Goal: Task Accomplishment & Management: Use online tool/utility

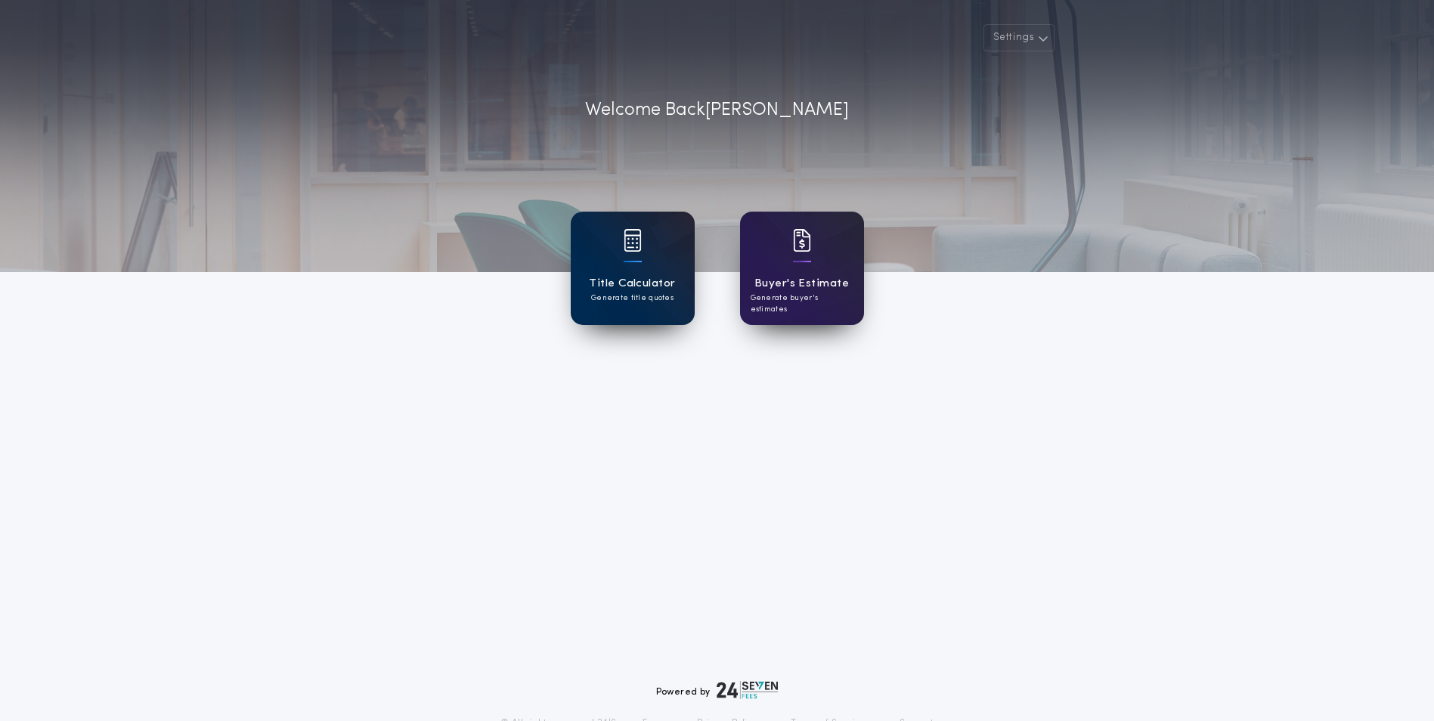
click at [605, 271] on div "Title Calculator Generate title quotes" at bounding box center [633, 268] width 124 height 113
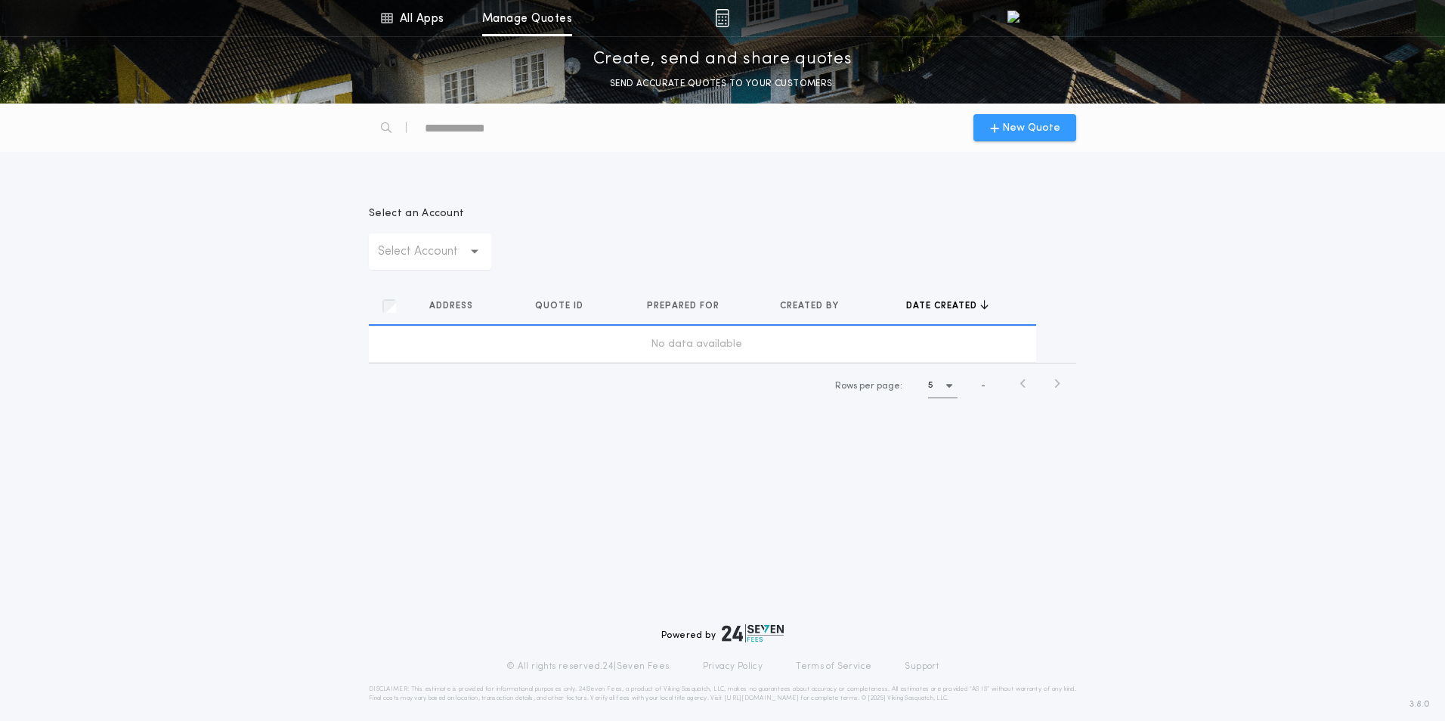
click at [1048, 126] on span "New Quote" at bounding box center [1031, 128] width 58 height 16
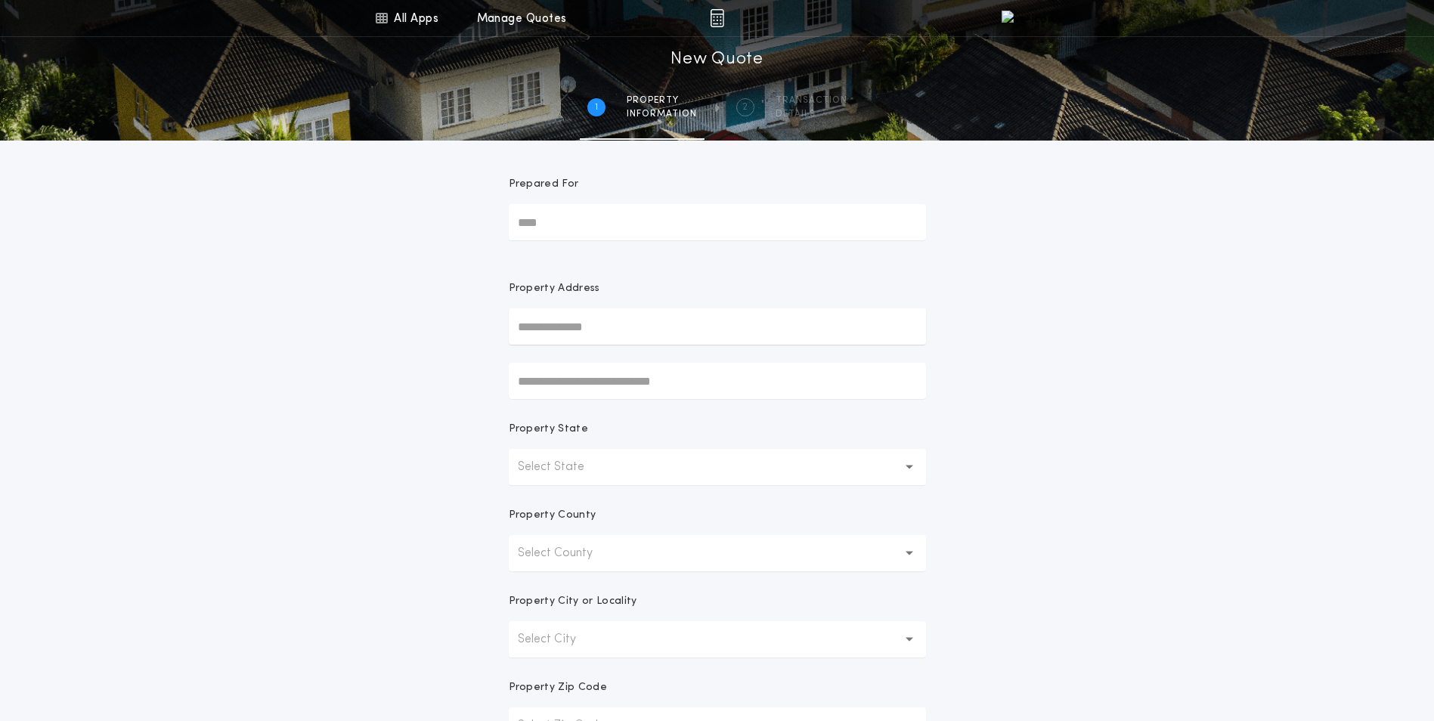
click at [581, 325] on input "text" at bounding box center [717, 326] width 417 height 36
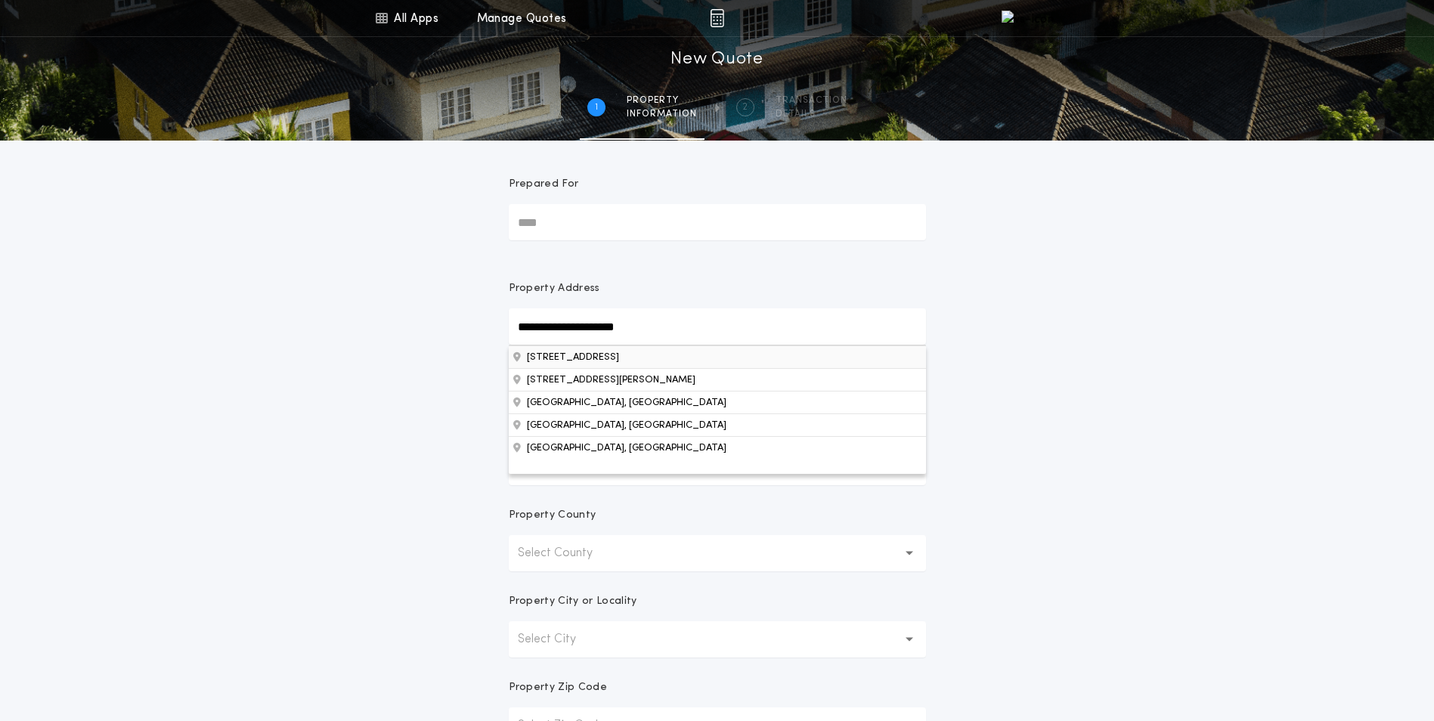
click at [665, 358] on button "[STREET_ADDRESS]" at bounding box center [717, 356] width 417 height 23
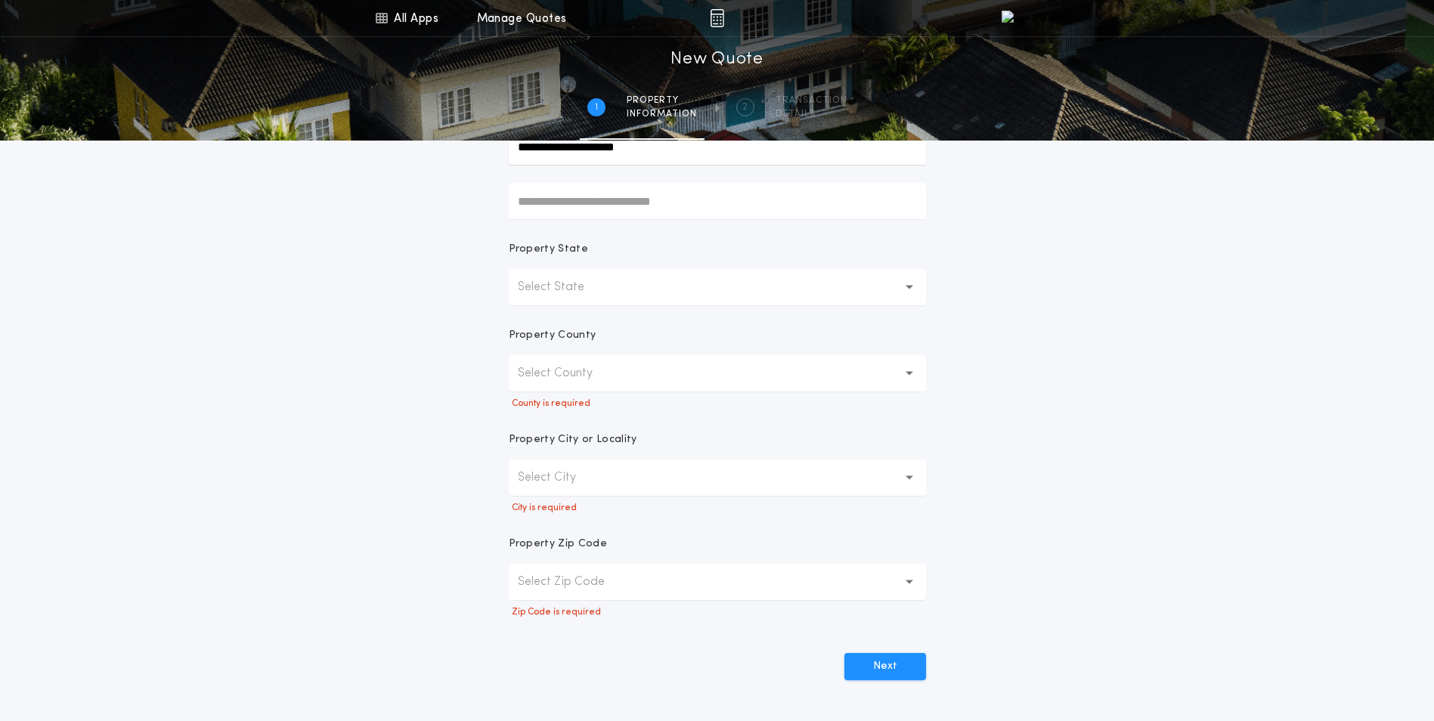
scroll to position [227, 0]
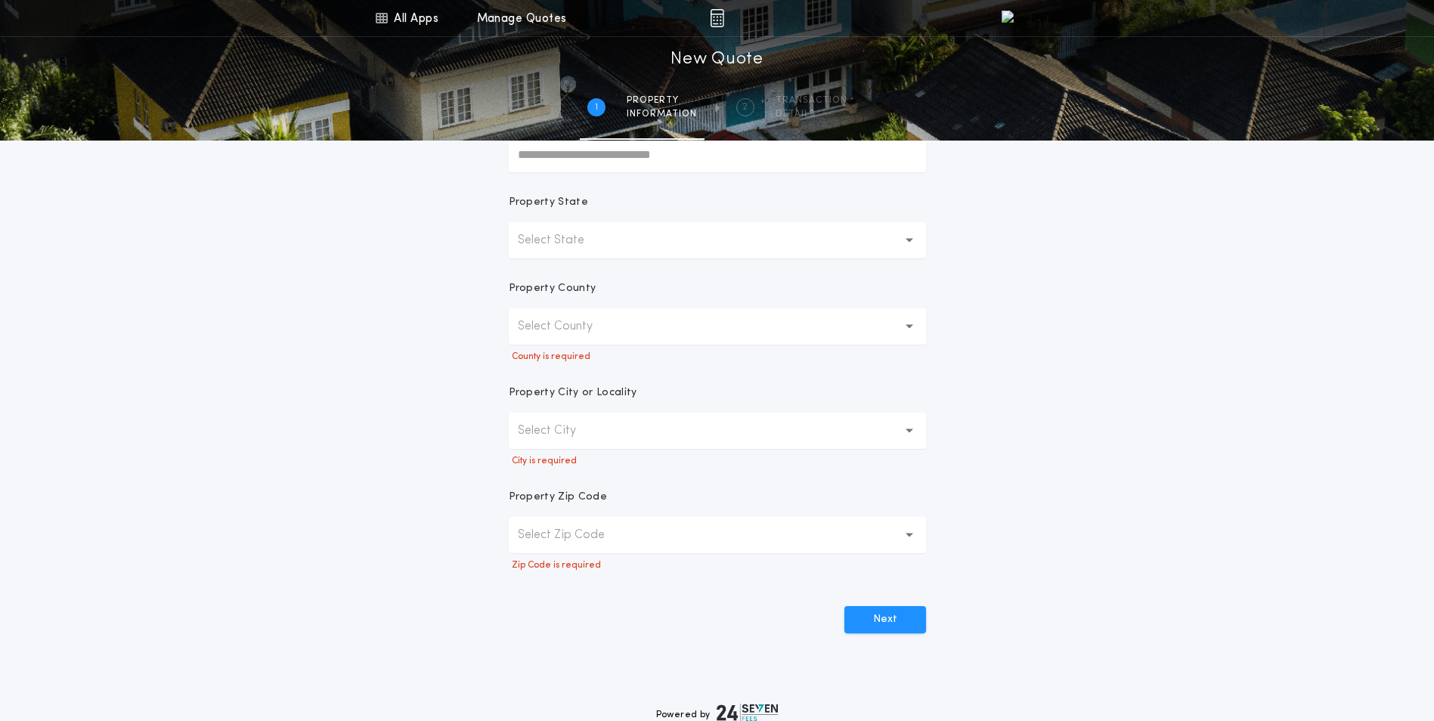
click at [881, 321] on button "Select County" at bounding box center [717, 326] width 417 height 36
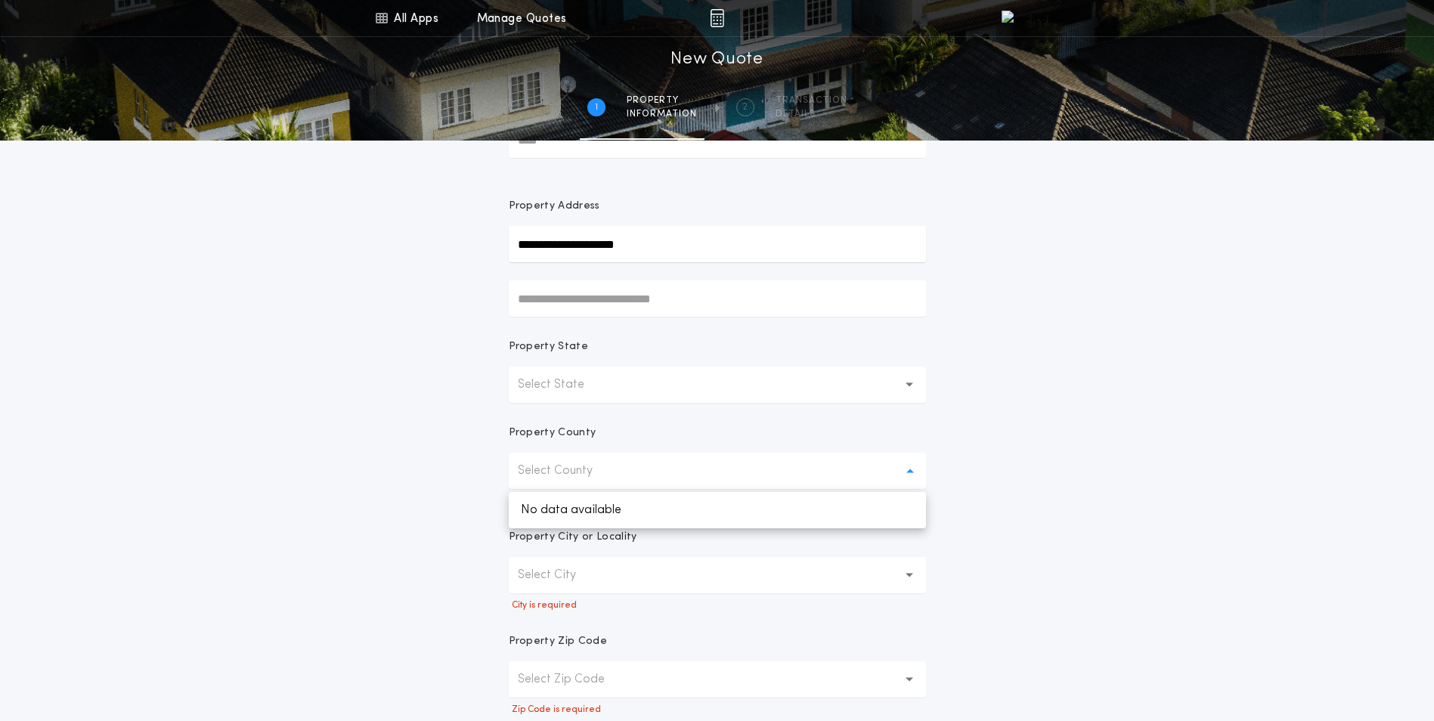
scroll to position [0, 0]
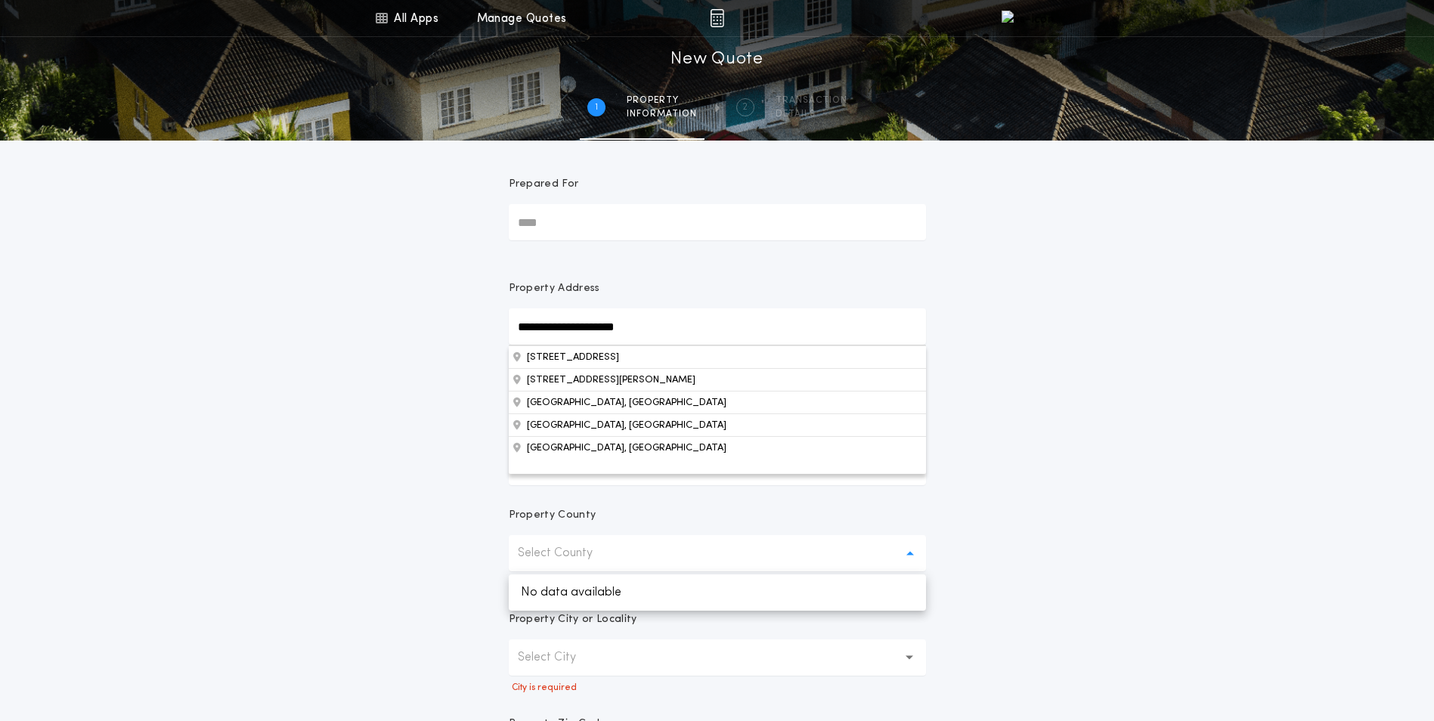
drag, startPoint x: 733, startPoint y: 330, endPoint x: 193, endPoint y: 264, distance: 543.8
click at [194, 264] on div "**********" at bounding box center [717, 459] width 1434 height 919
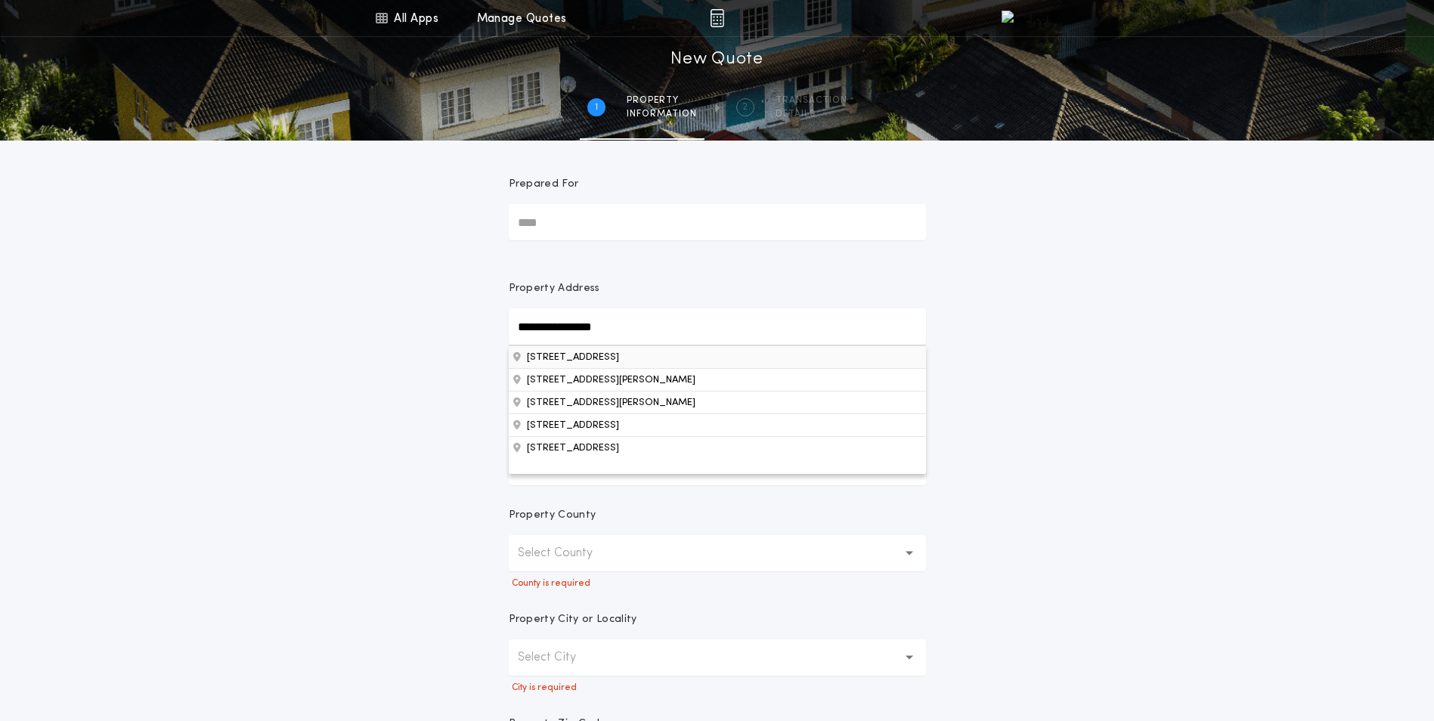
click at [596, 359] on button "[STREET_ADDRESS]" at bounding box center [717, 356] width 417 height 23
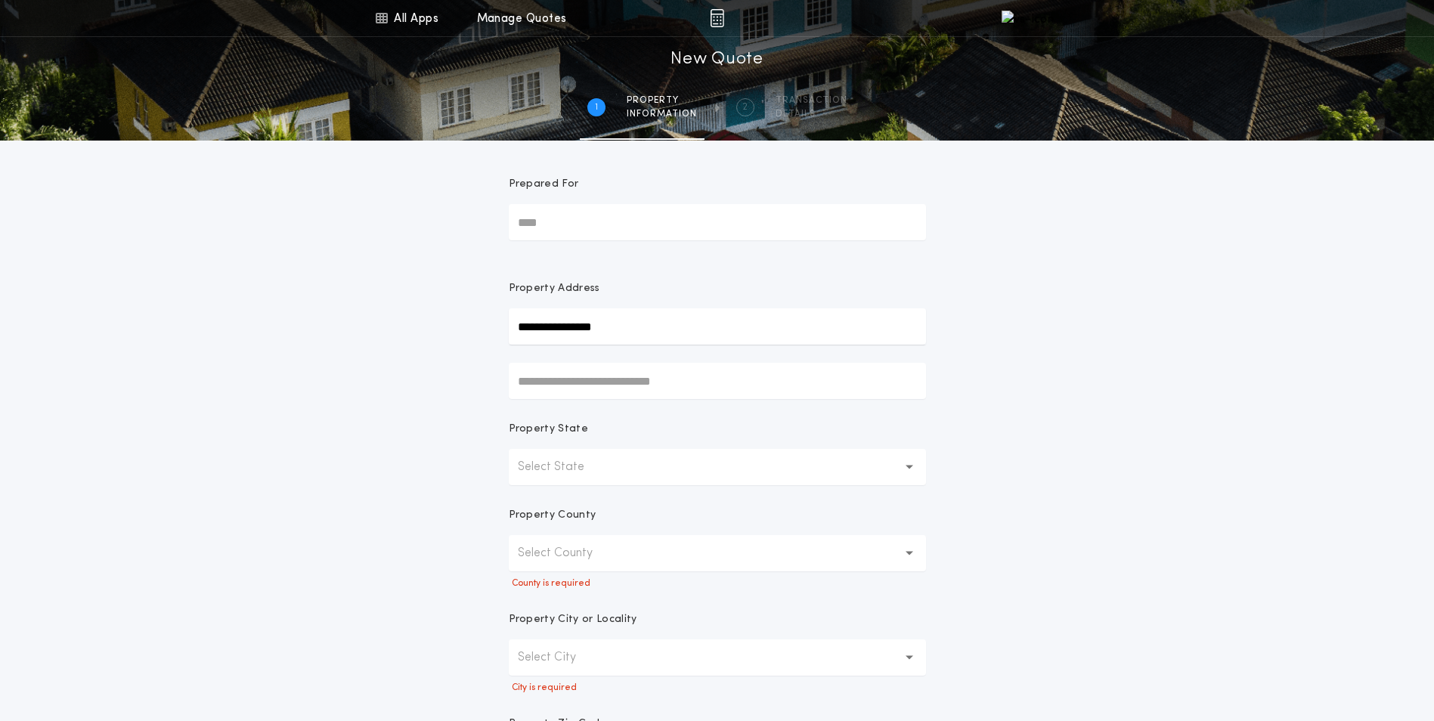
type input "**********"
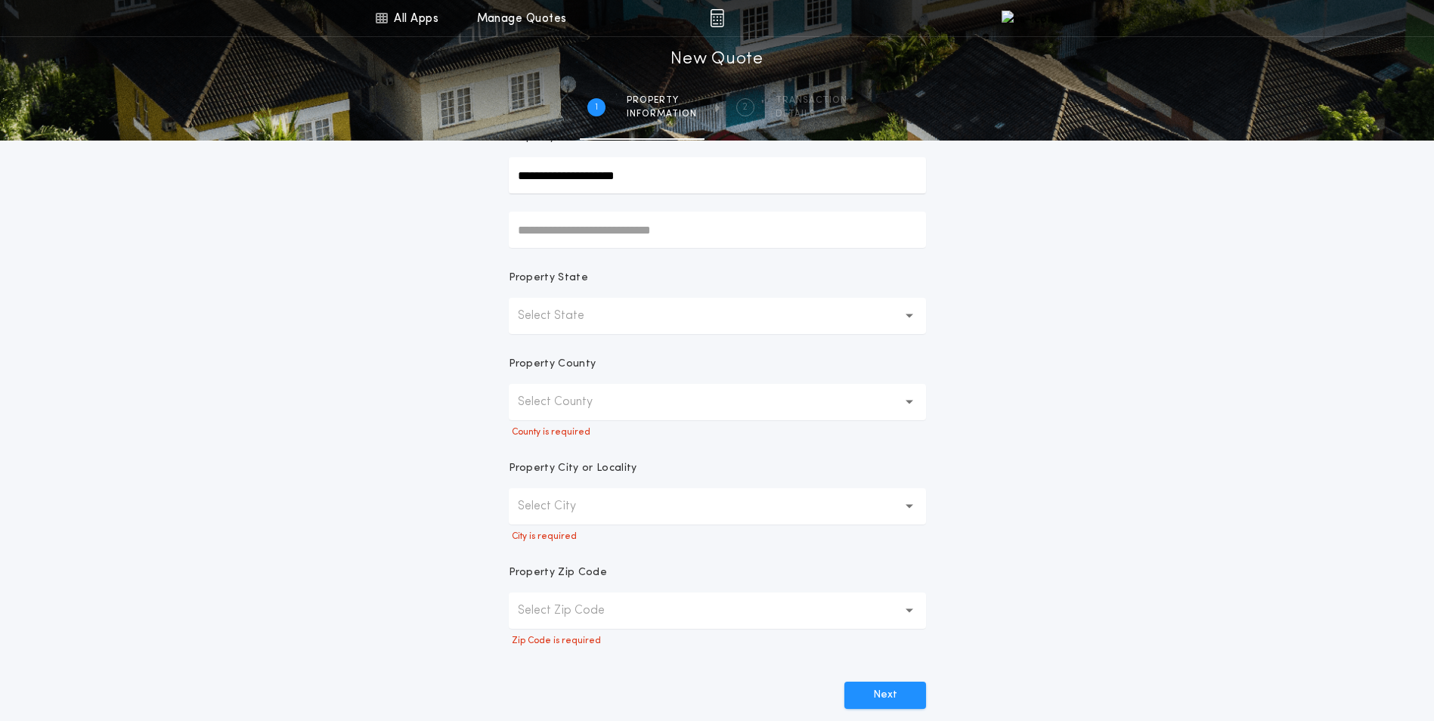
scroll to position [302, 0]
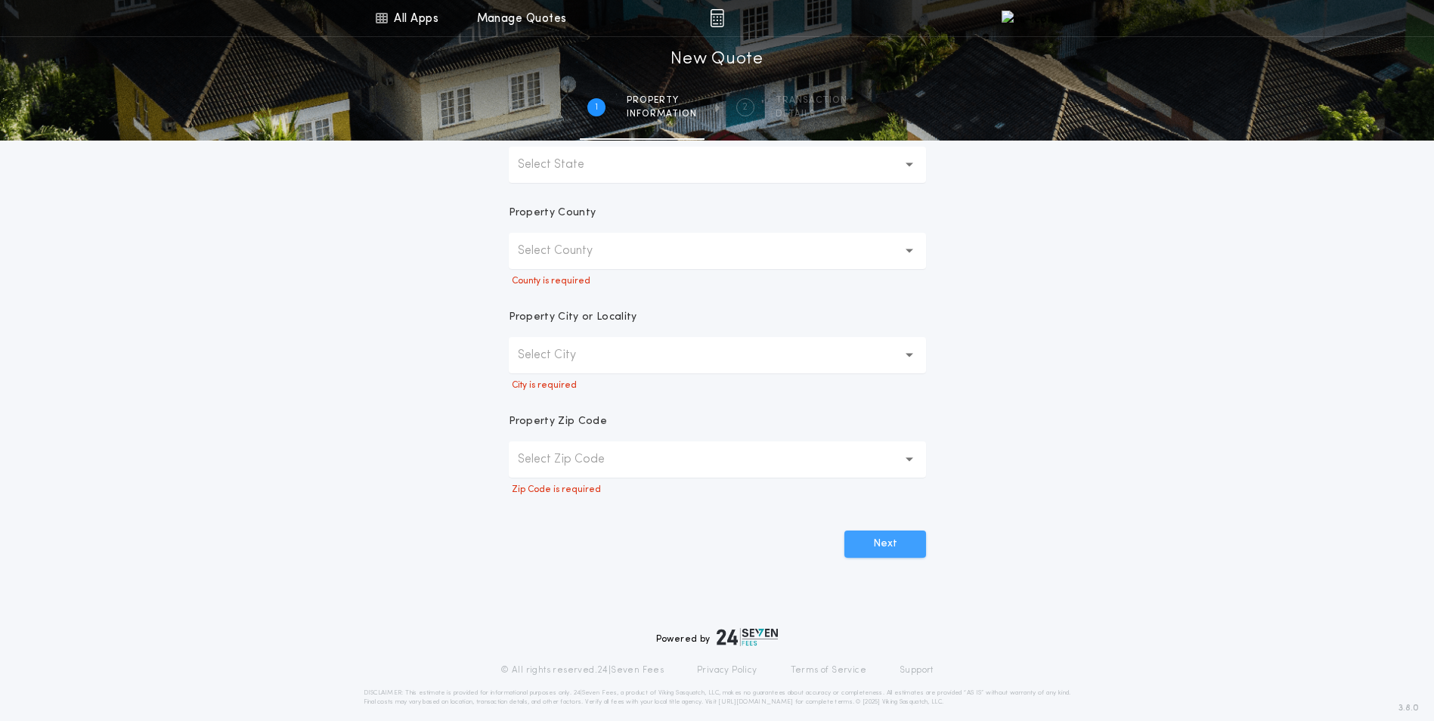
click at [868, 534] on button "Next" at bounding box center [885, 544] width 82 height 27
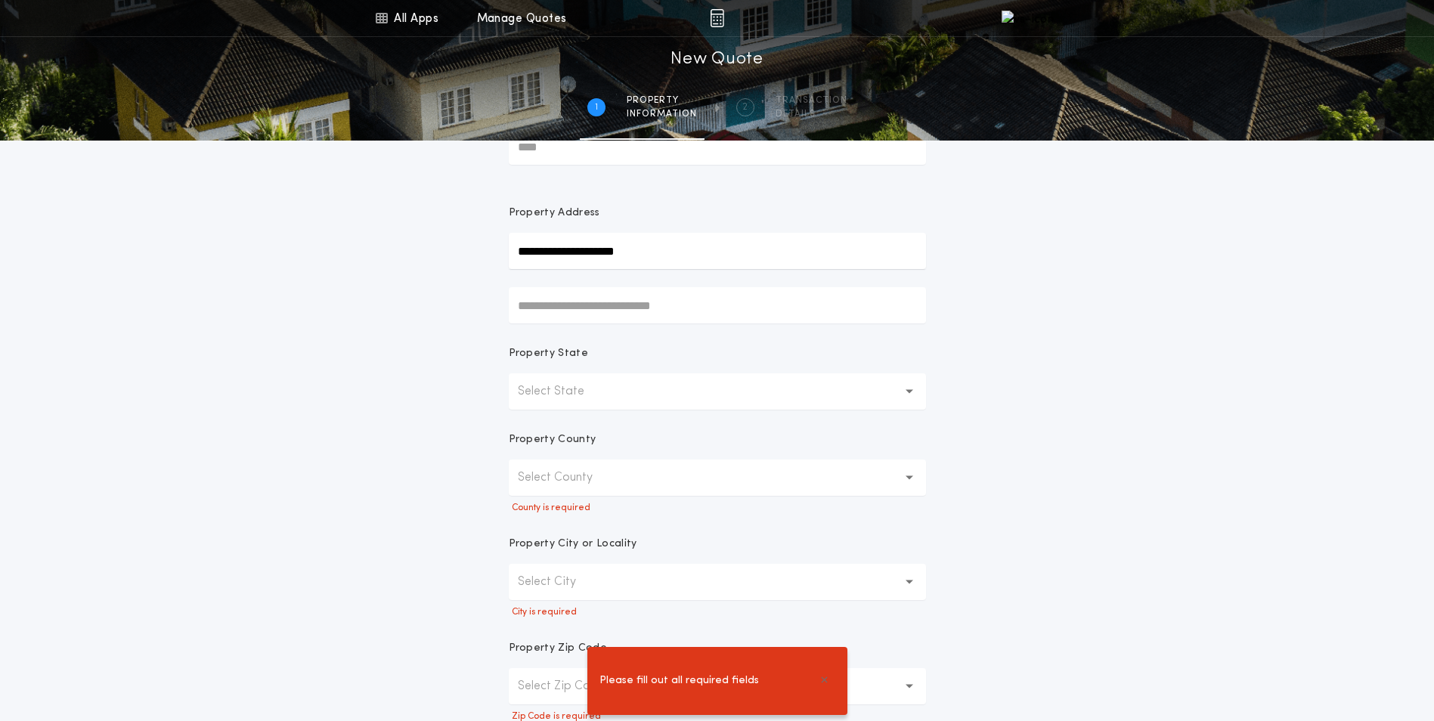
scroll to position [227, 0]
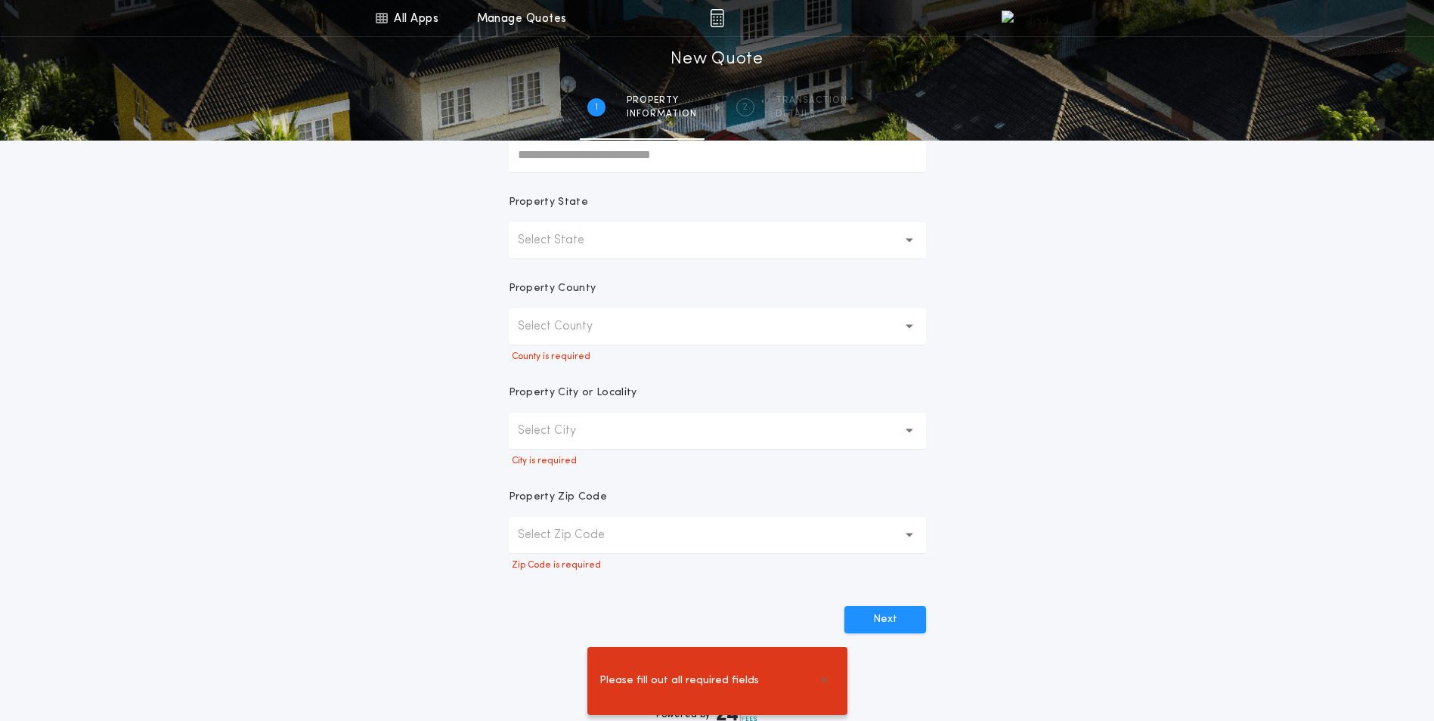
click at [729, 533] on button "Select Zip Code" at bounding box center [717, 535] width 417 height 36
click at [643, 340] on button "Select County" at bounding box center [717, 326] width 417 height 36
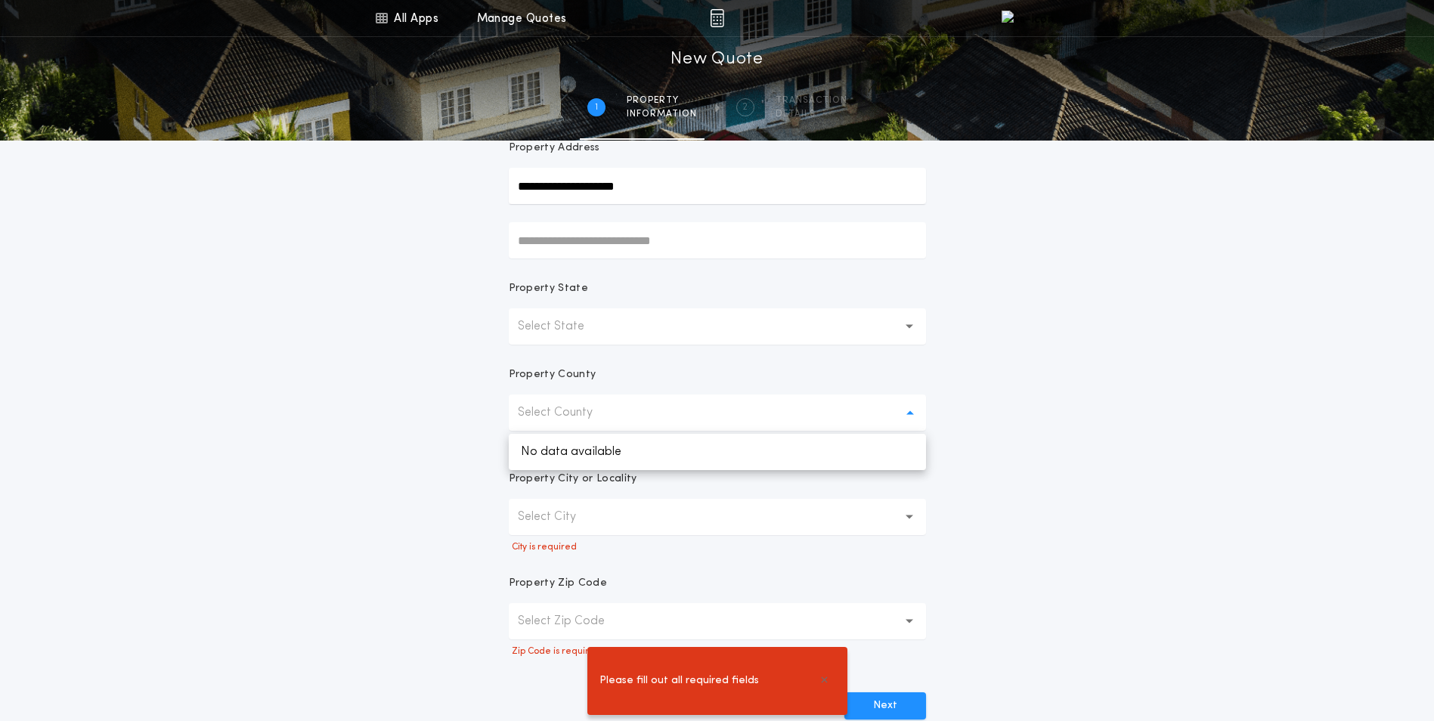
scroll to position [0, 0]
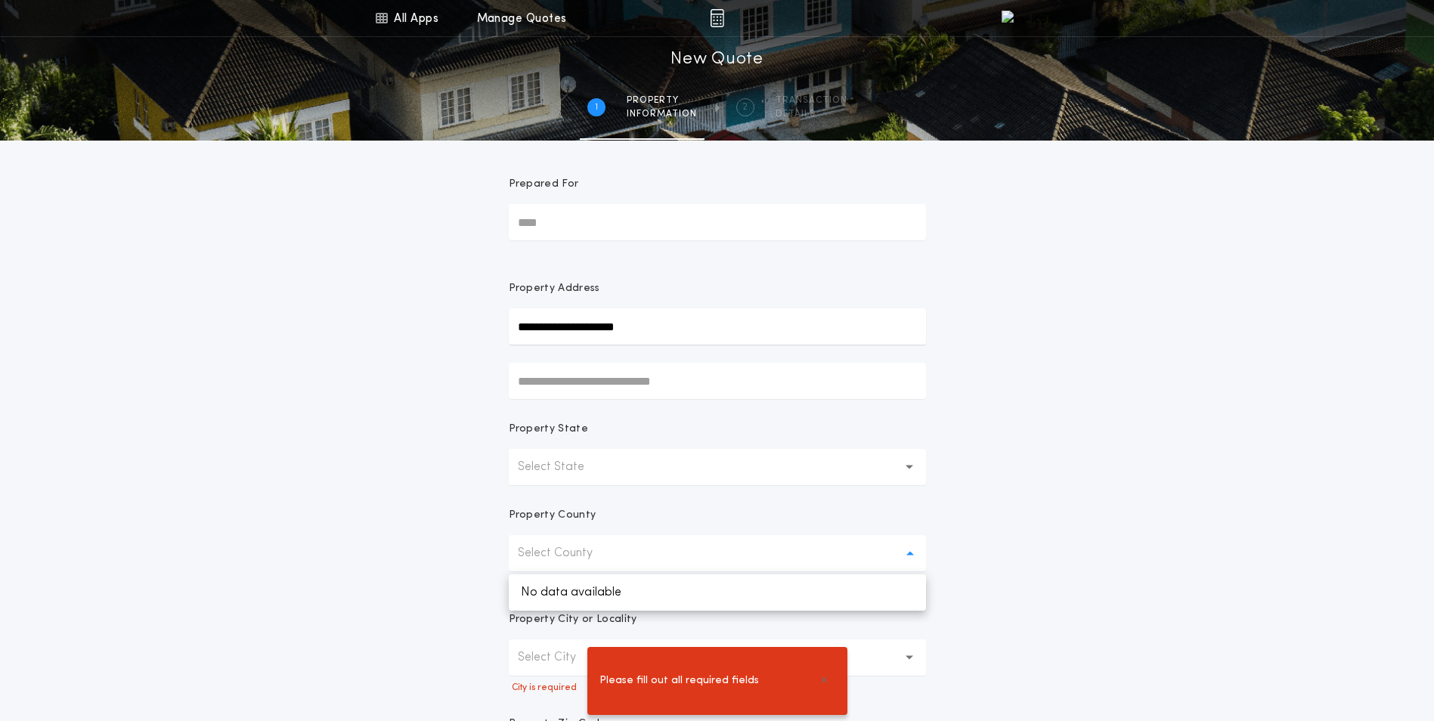
click at [623, 470] on button "Select State" at bounding box center [717, 467] width 417 height 36
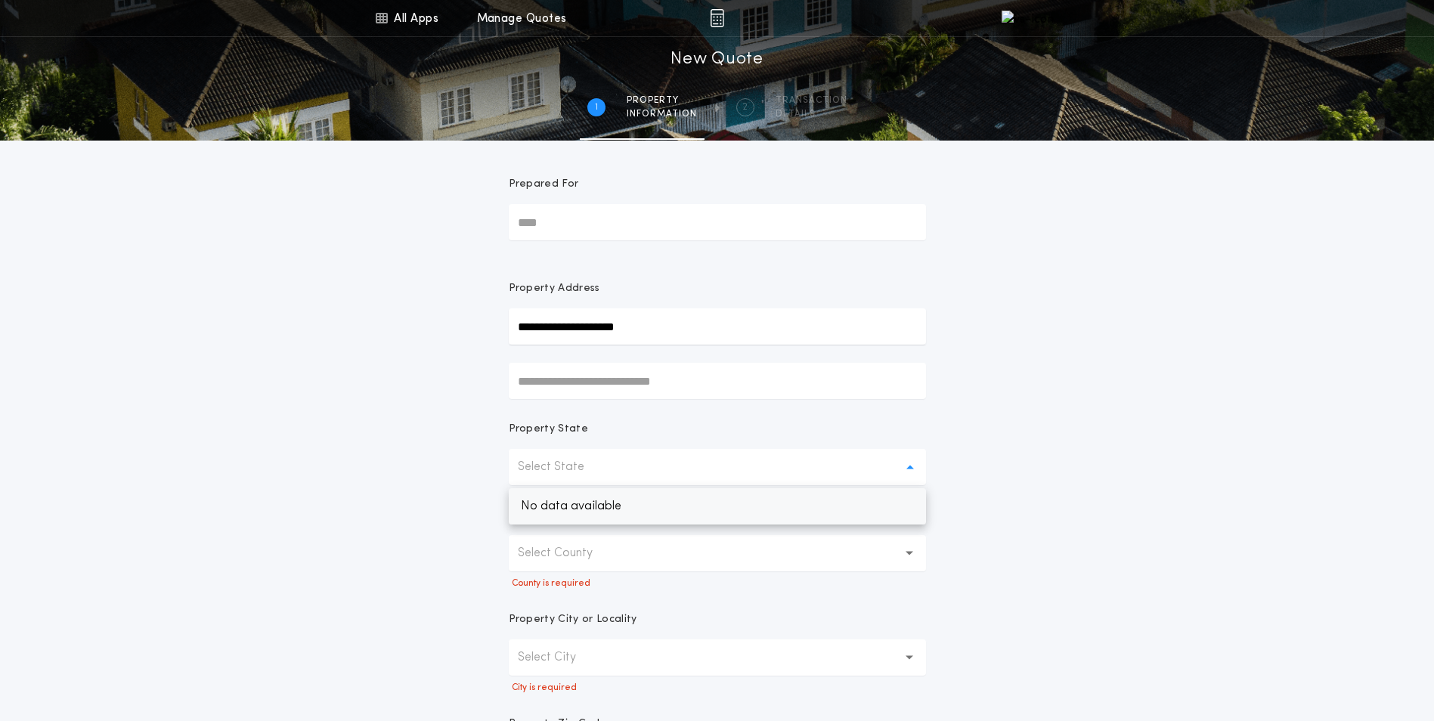
click at [581, 505] on p "No data available" at bounding box center [717, 506] width 417 height 36
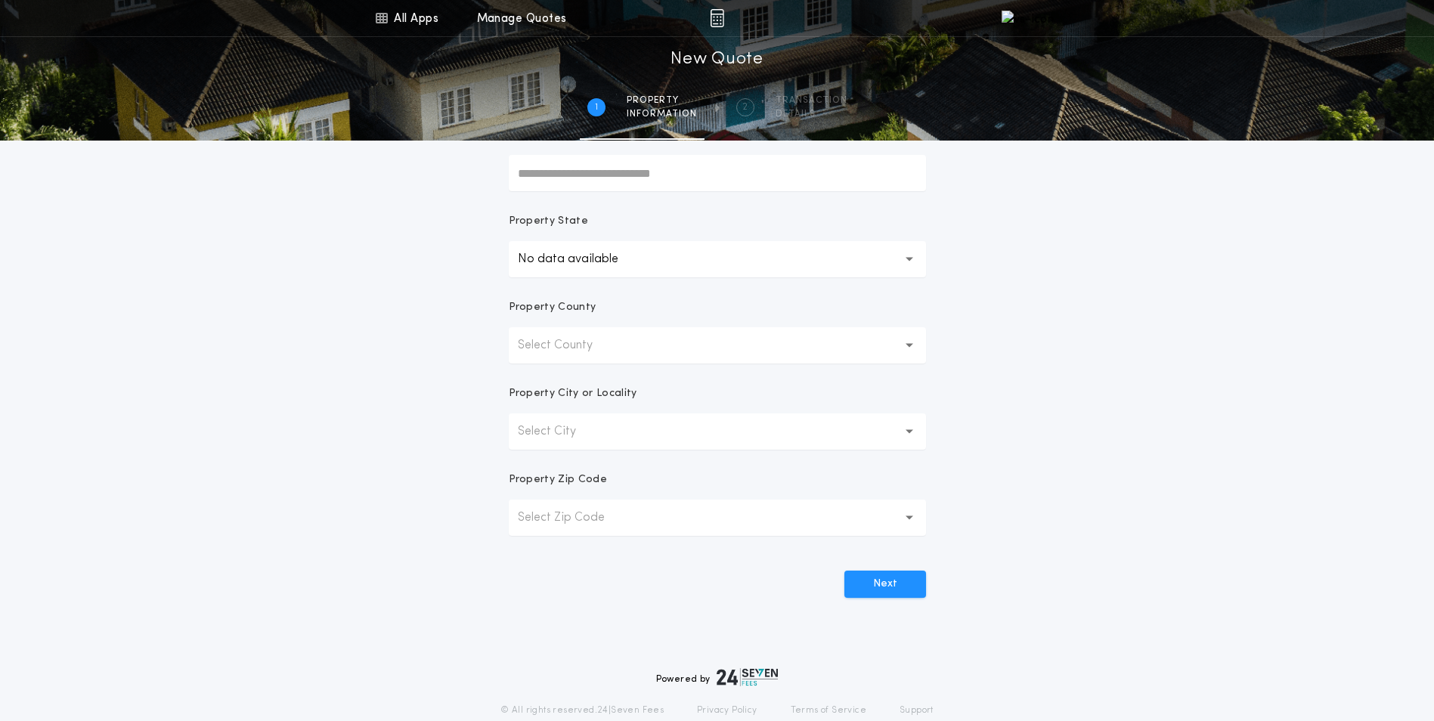
scroll to position [227, 0]
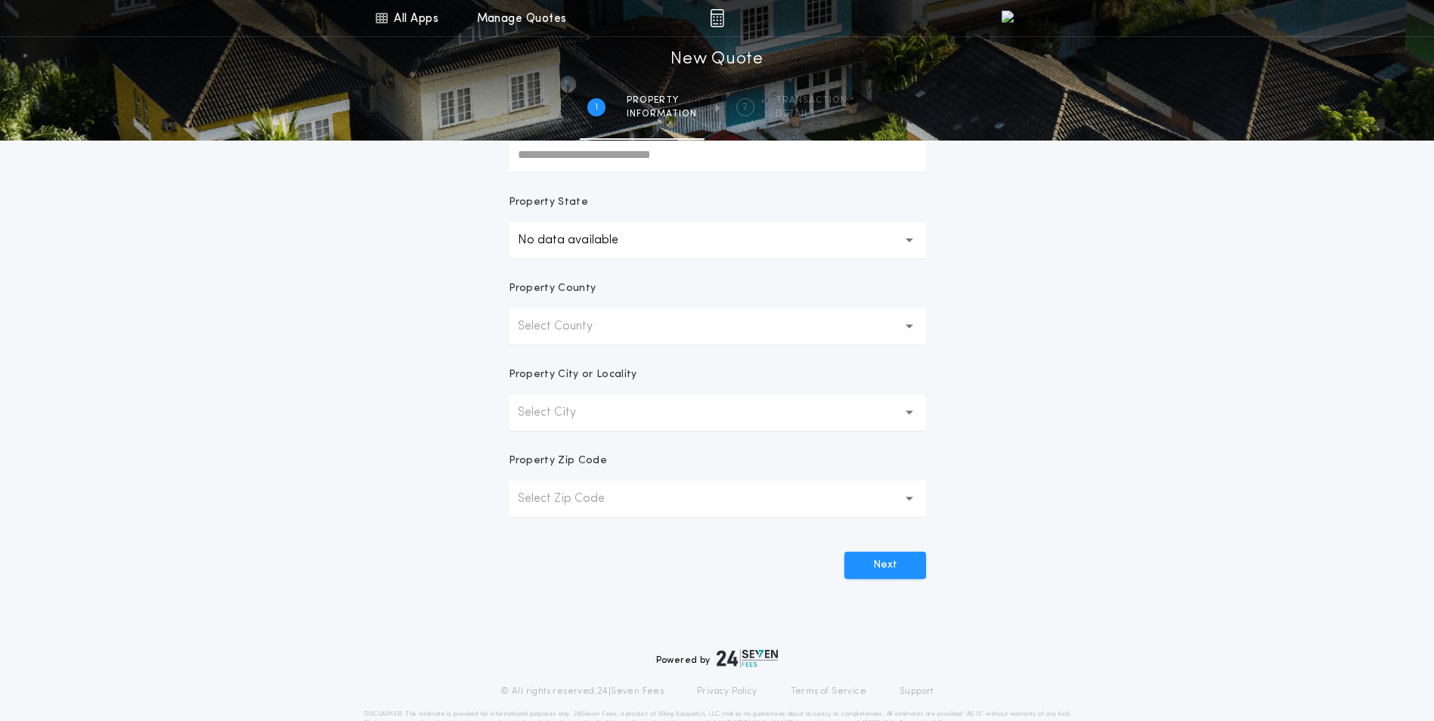
click at [857, 337] on button "Select County" at bounding box center [717, 326] width 417 height 36
click at [823, 368] on p "No data available" at bounding box center [717, 366] width 417 height 36
click at [813, 419] on button "Select City" at bounding box center [717, 413] width 417 height 36
click at [703, 457] on p "No data available" at bounding box center [717, 452] width 417 height 36
click at [667, 496] on button "Select Zip Code" at bounding box center [717, 499] width 417 height 36
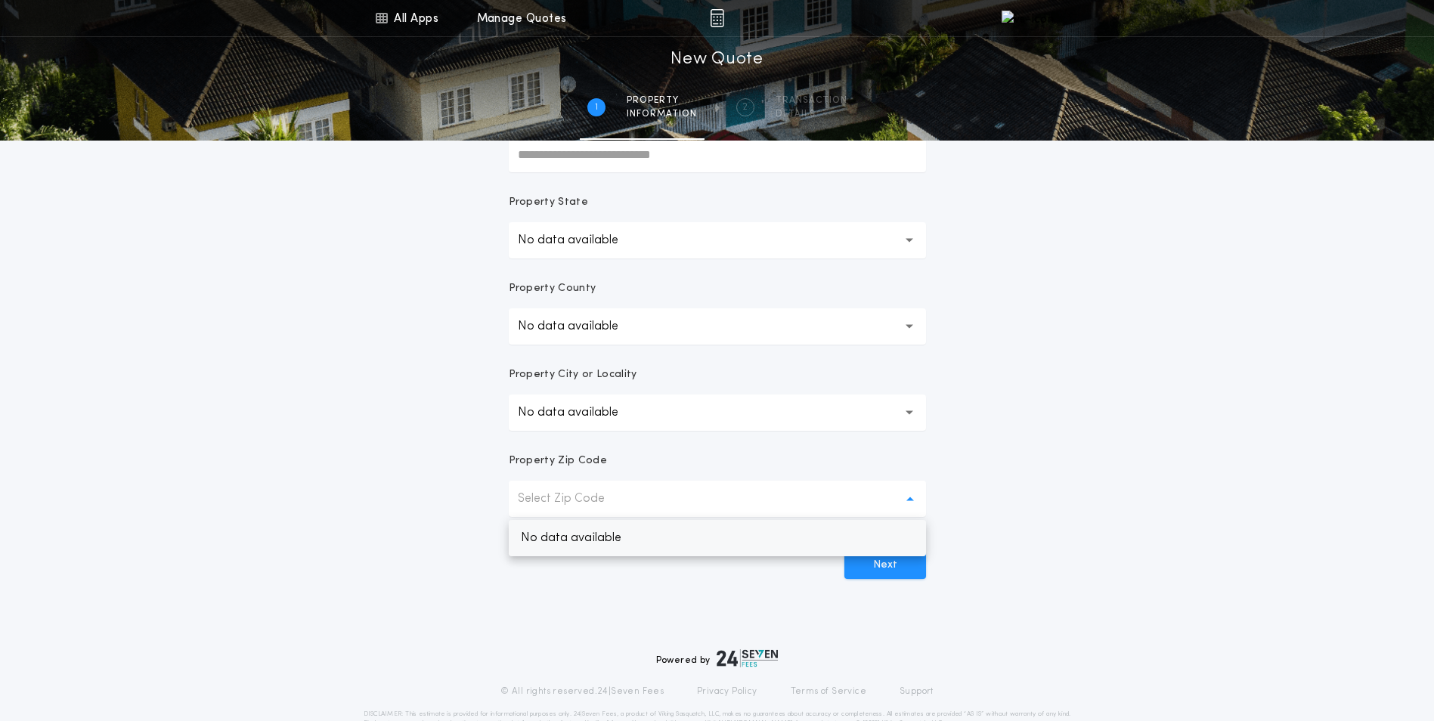
click at [626, 544] on p "No data available" at bounding box center [717, 538] width 417 height 36
click at [930, 564] on form "**********" at bounding box center [718, 246] width 454 height 665
click at [891, 567] on button "Next" at bounding box center [885, 565] width 82 height 27
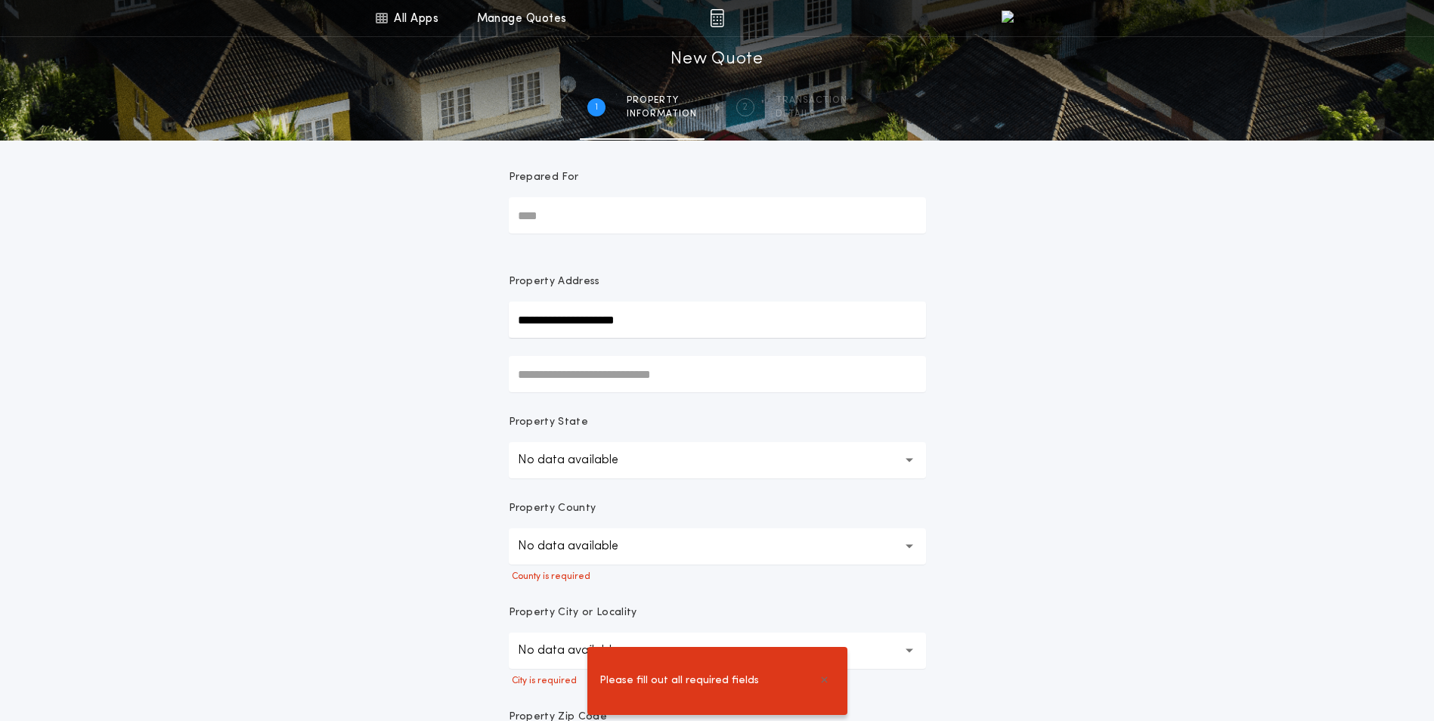
scroll to position [0, 0]
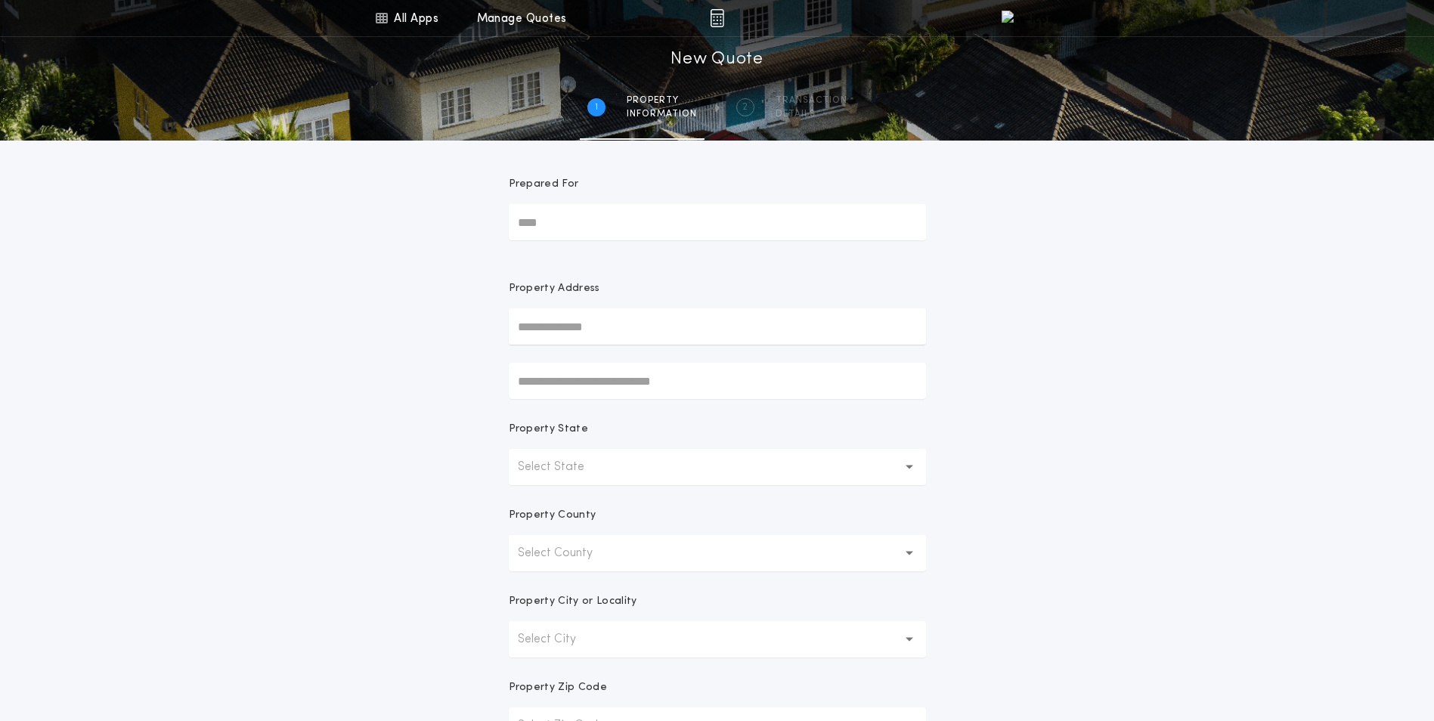
click at [658, 322] on input "text" at bounding box center [717, 326] width 417 height 36
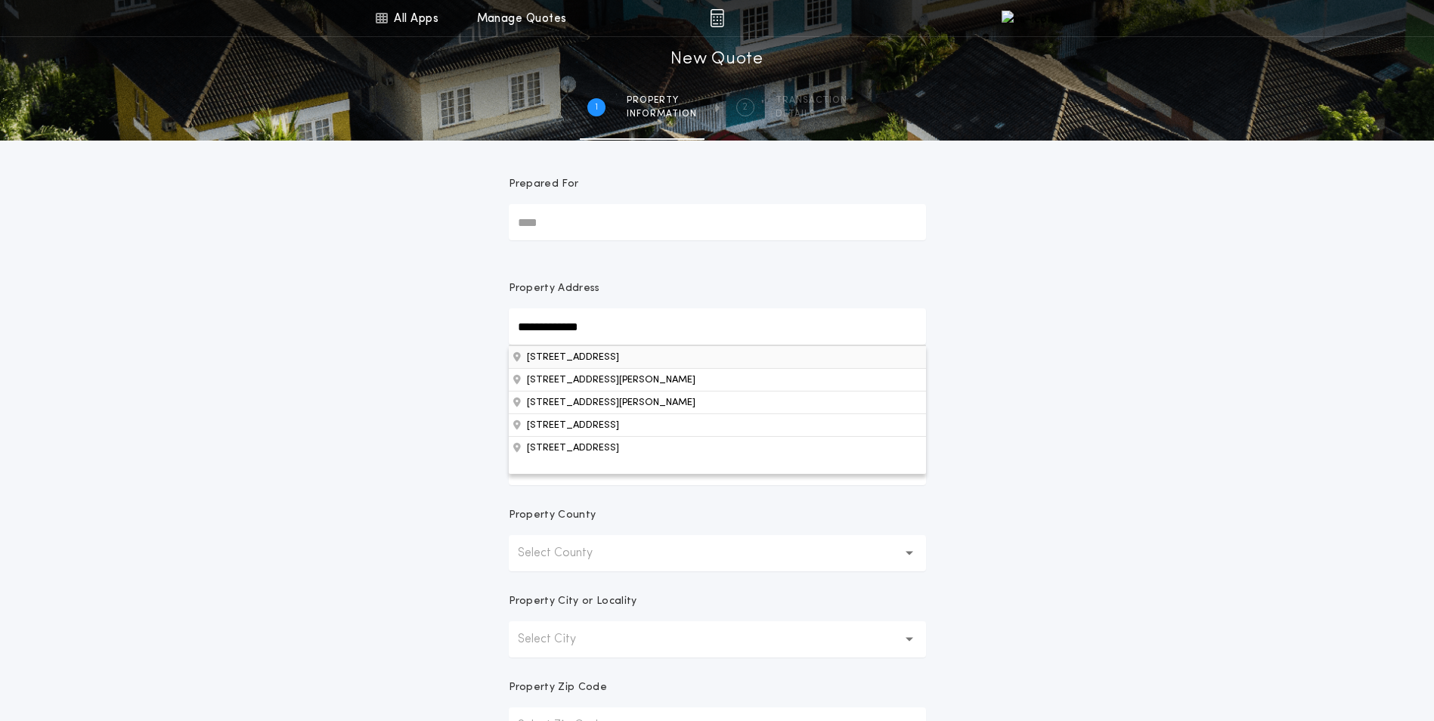
click at [528, 361] on button "11647 Maplewood Dr SE, Mentor, MN, 56736, USA" at bounding box center [717, 356] width 417 height 23
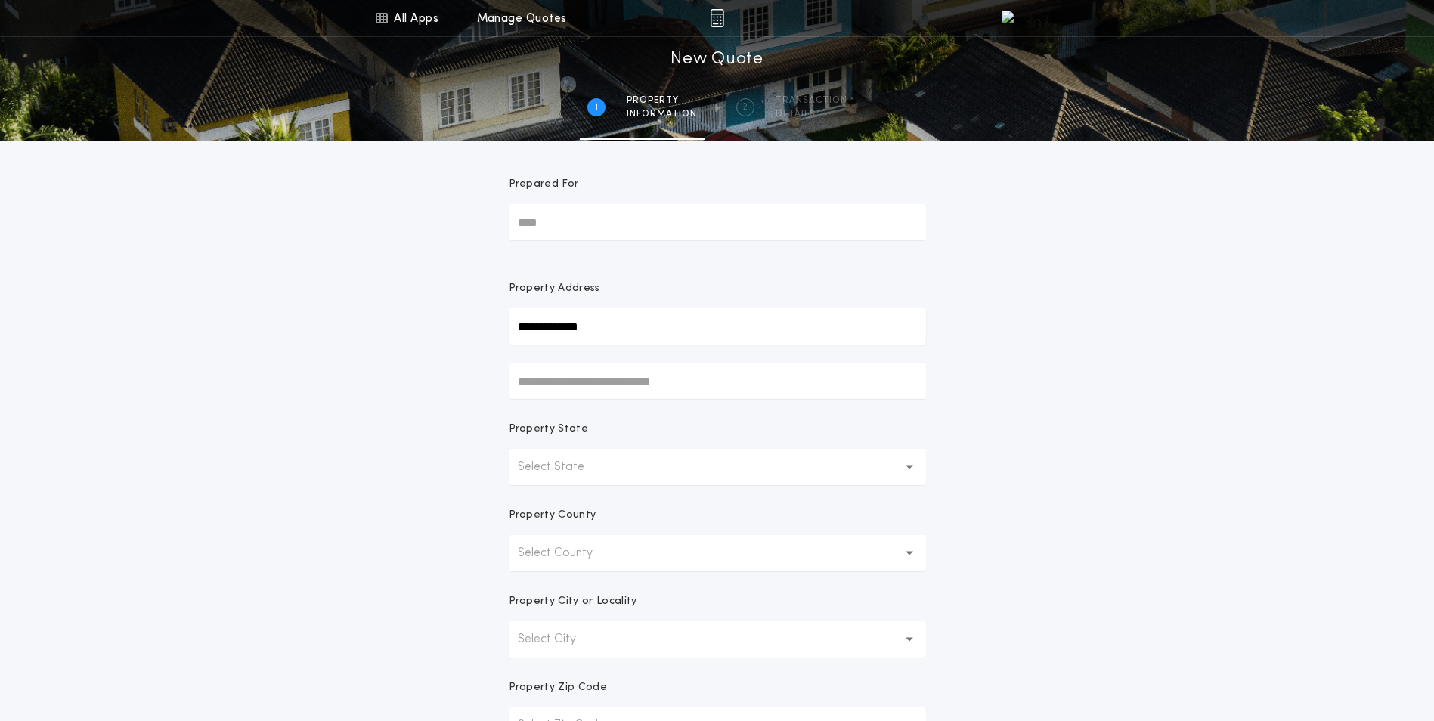
type input "**********"
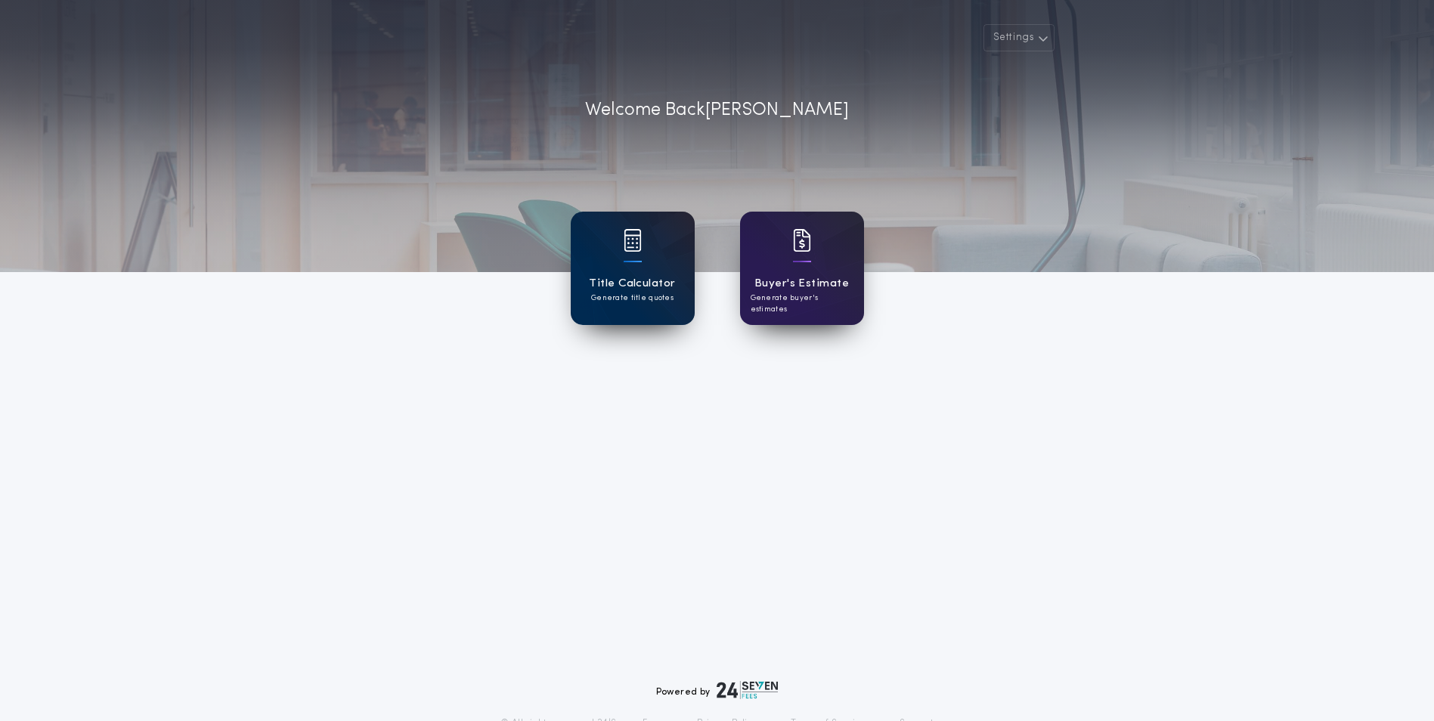
click at [660, 269] on div "Title Calculator Generate title quotes" at bounding box center [633, 268] width 124 height 113
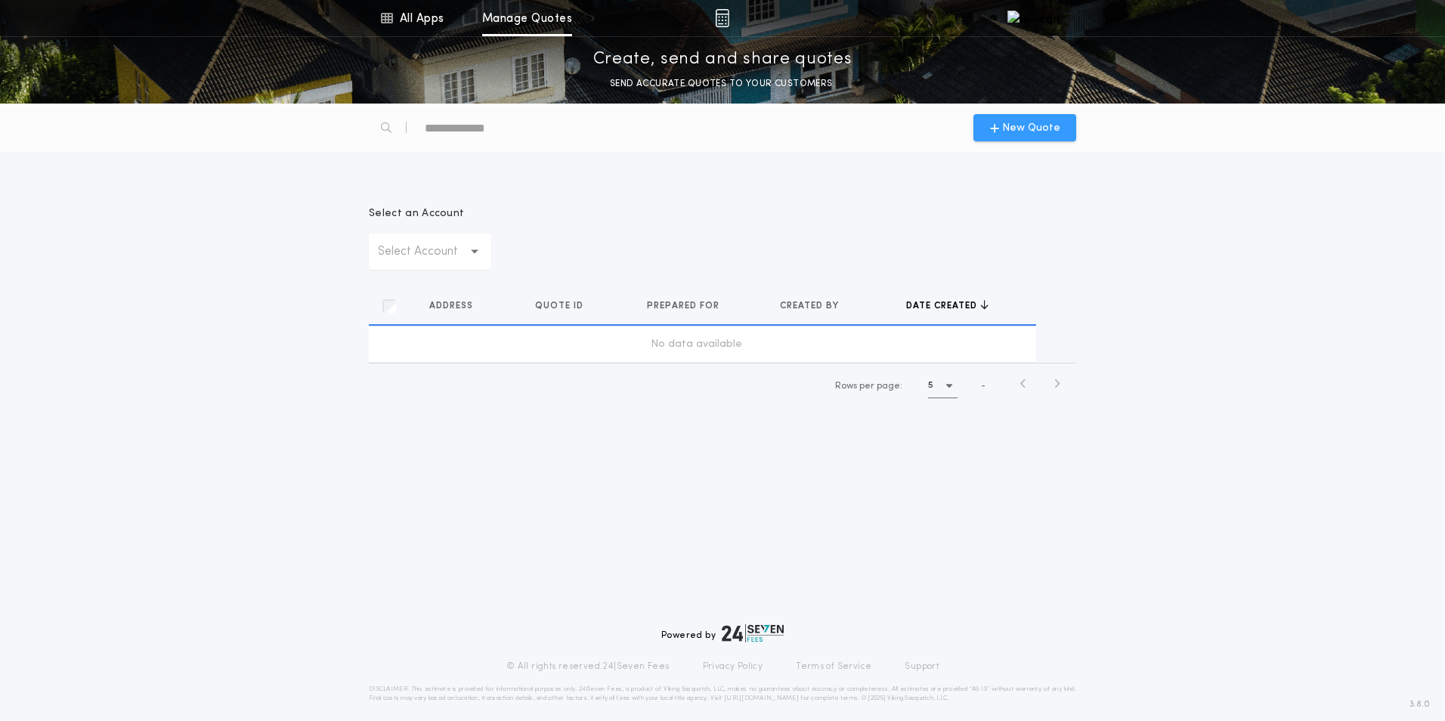
click at [1021, 123] on span "New Quote" at bounding box center [1031, 128] width 58 height 16
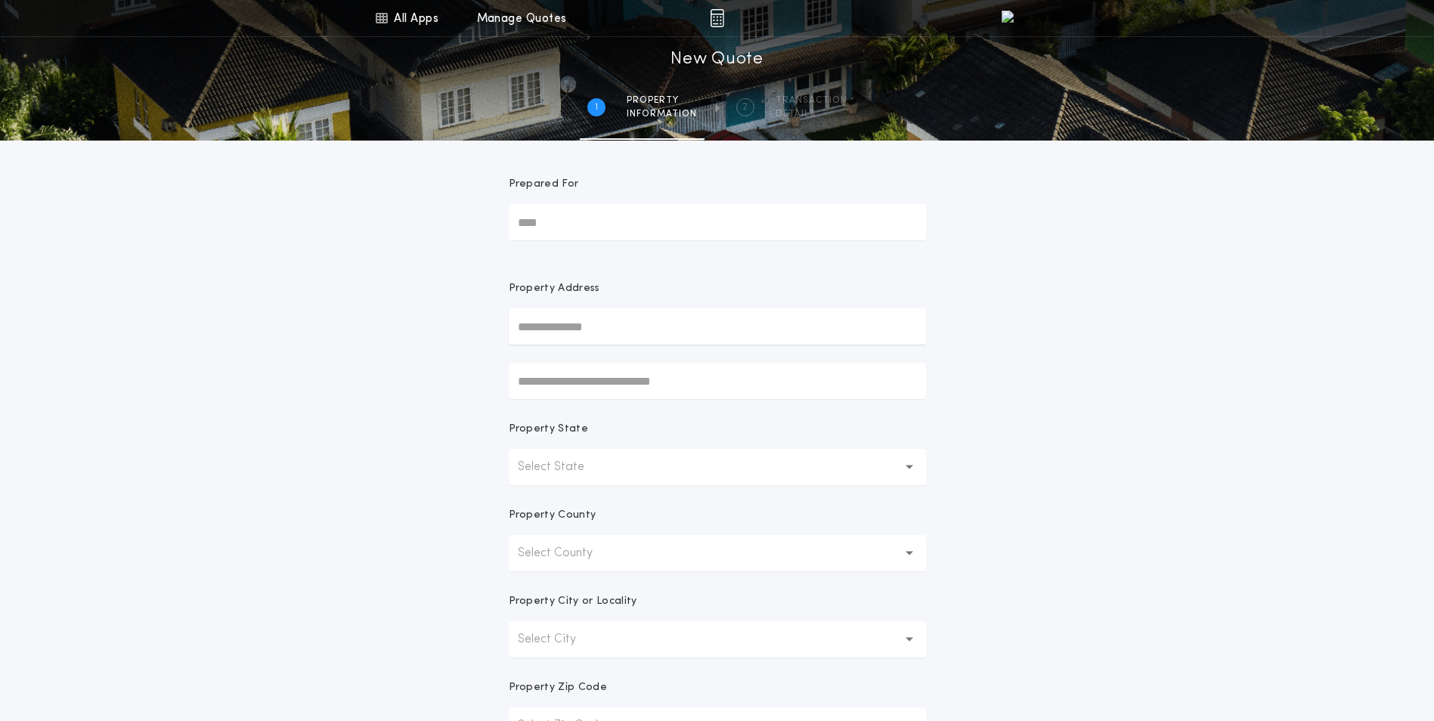
click at [545, 308] on label "Property Address" at bounding box center [717, 313] width 417 height 64
click at [550, 324] on input "text" at bounding box center [717, 326] width 417 height 36
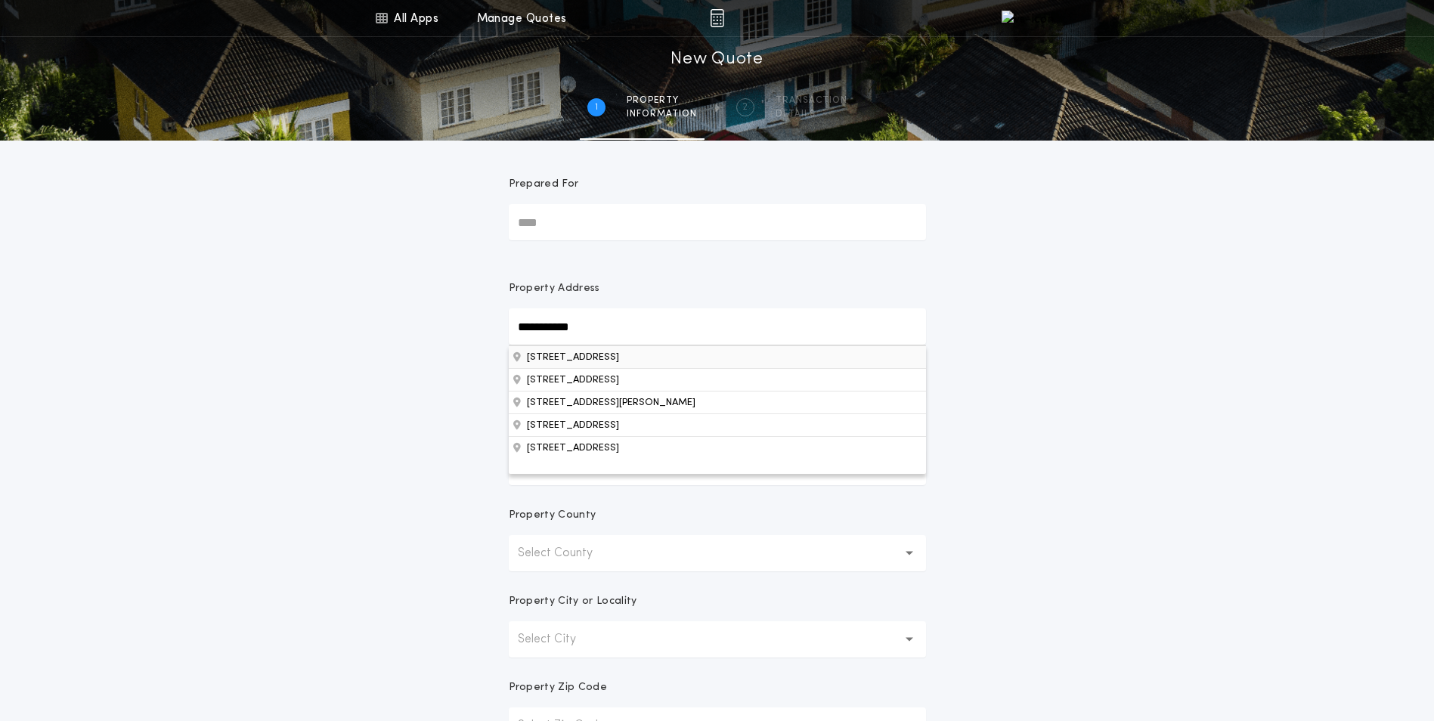
click at [608, 358] on button "[STREET_ADDRESS]" at bounding box center [717, 356] width 417 height 23
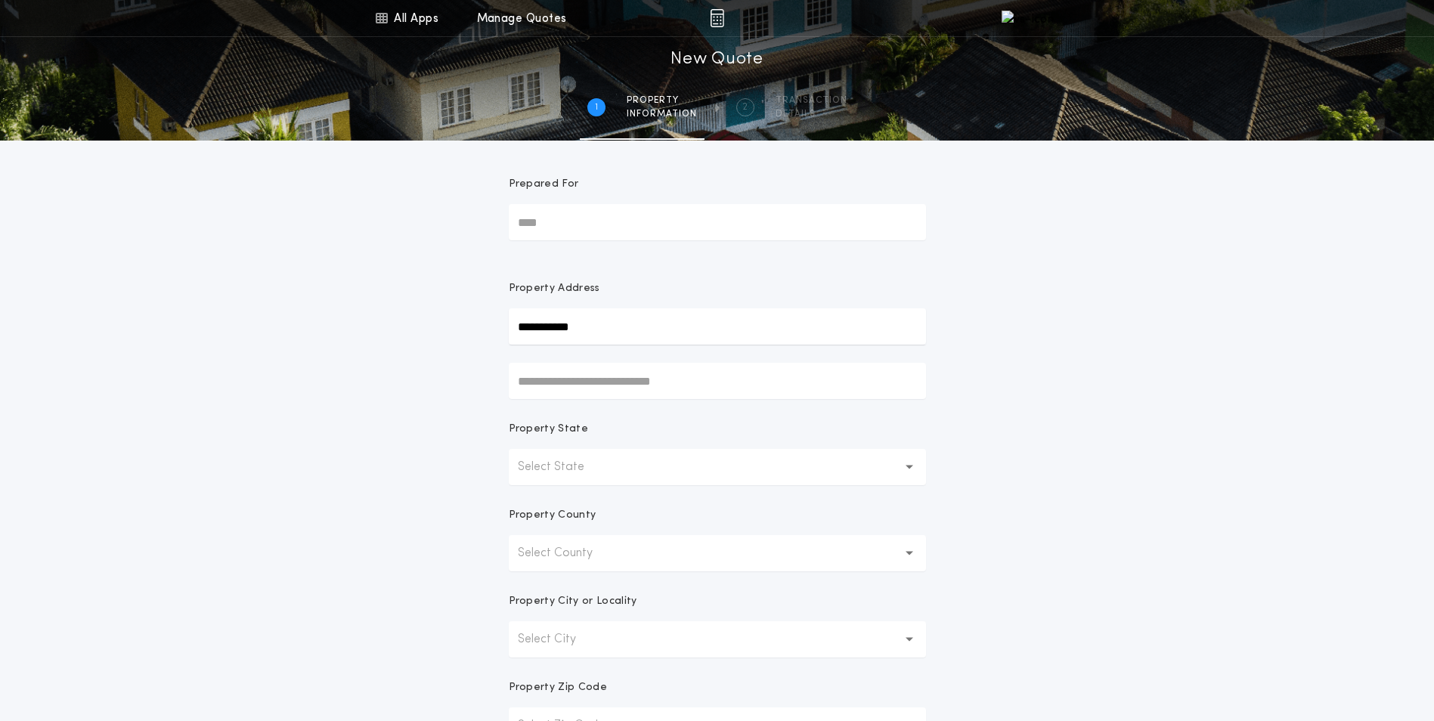
type input "**********"
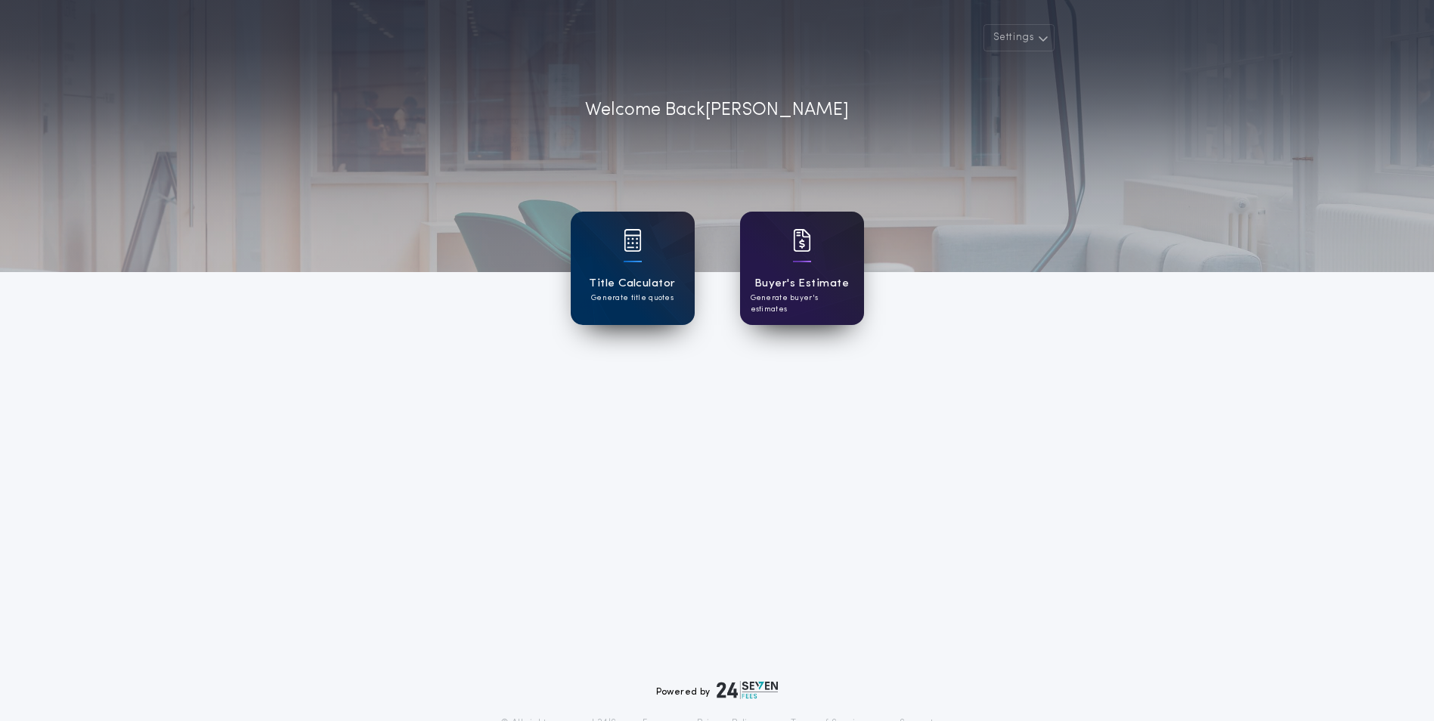
click at [820, 283] on h1 "Buyer's Estimate" at bounding box center [801, 283] width 94 height 17
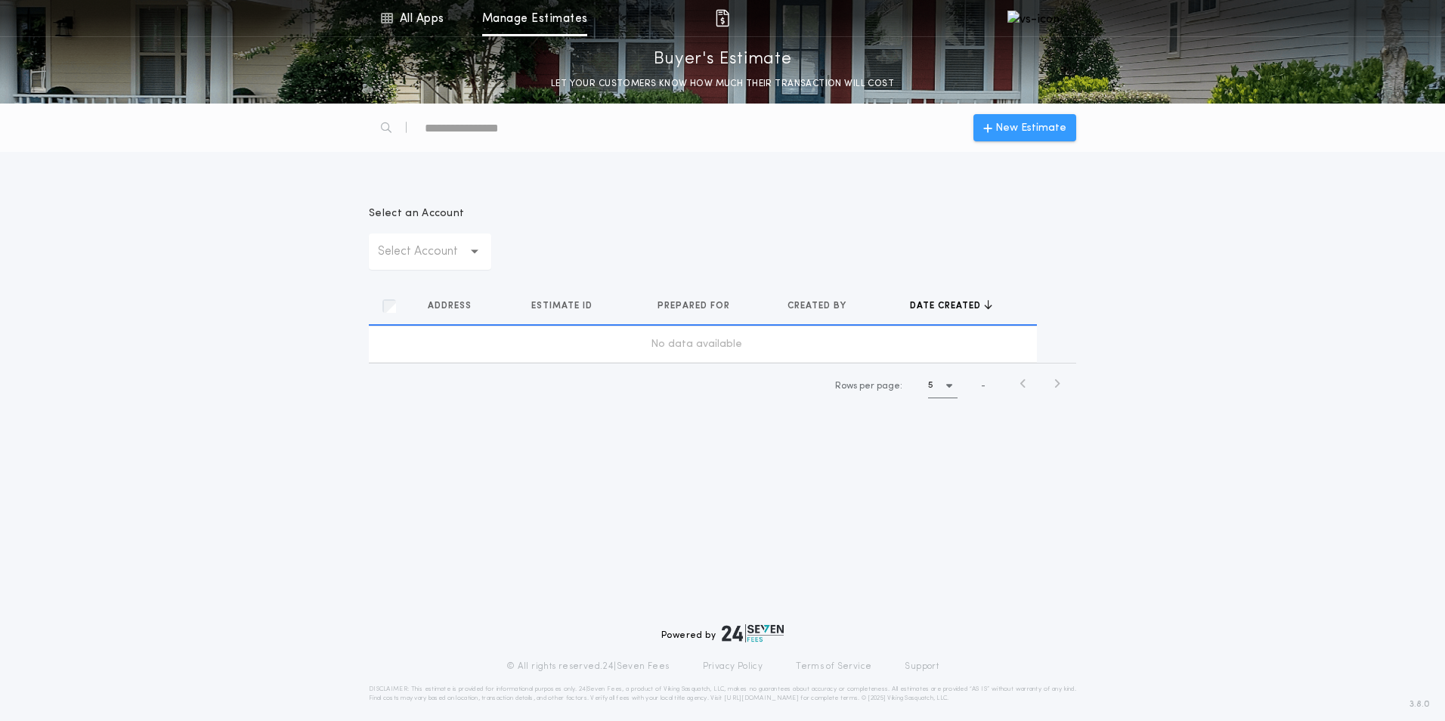
click at [997, 131] on span "New Estimate" at bounding box center [1025, 128] width 83 height 16
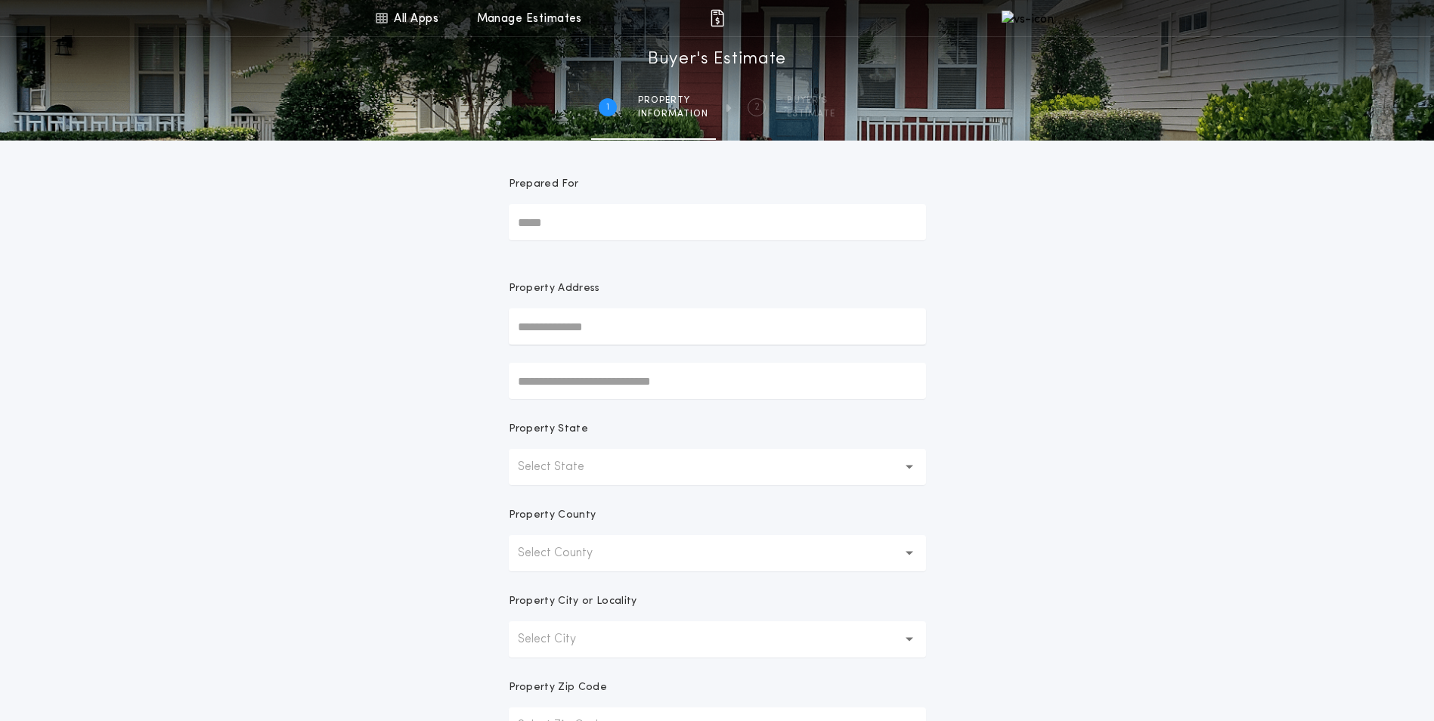
click at [541, 321] on input "text" at bounding box center [717, 326] width 417 height 36
click at [556, 330] on input "*****" at bounding box center [717, 326] width 417 height 36
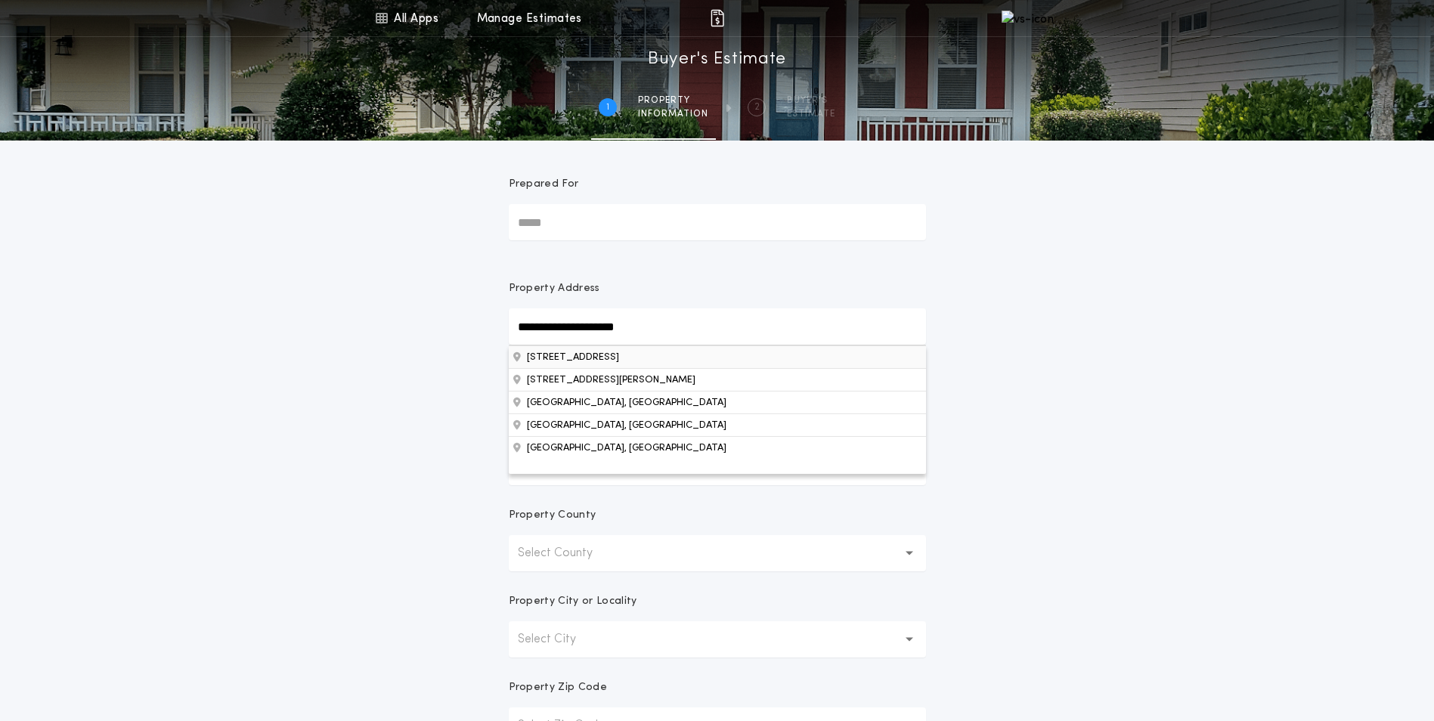
click at [567, 360] on button "11647 Maplewood Dr SE, Mentor, MN, 56736, USA" at bounding box center [717, 356] width 417 height 23
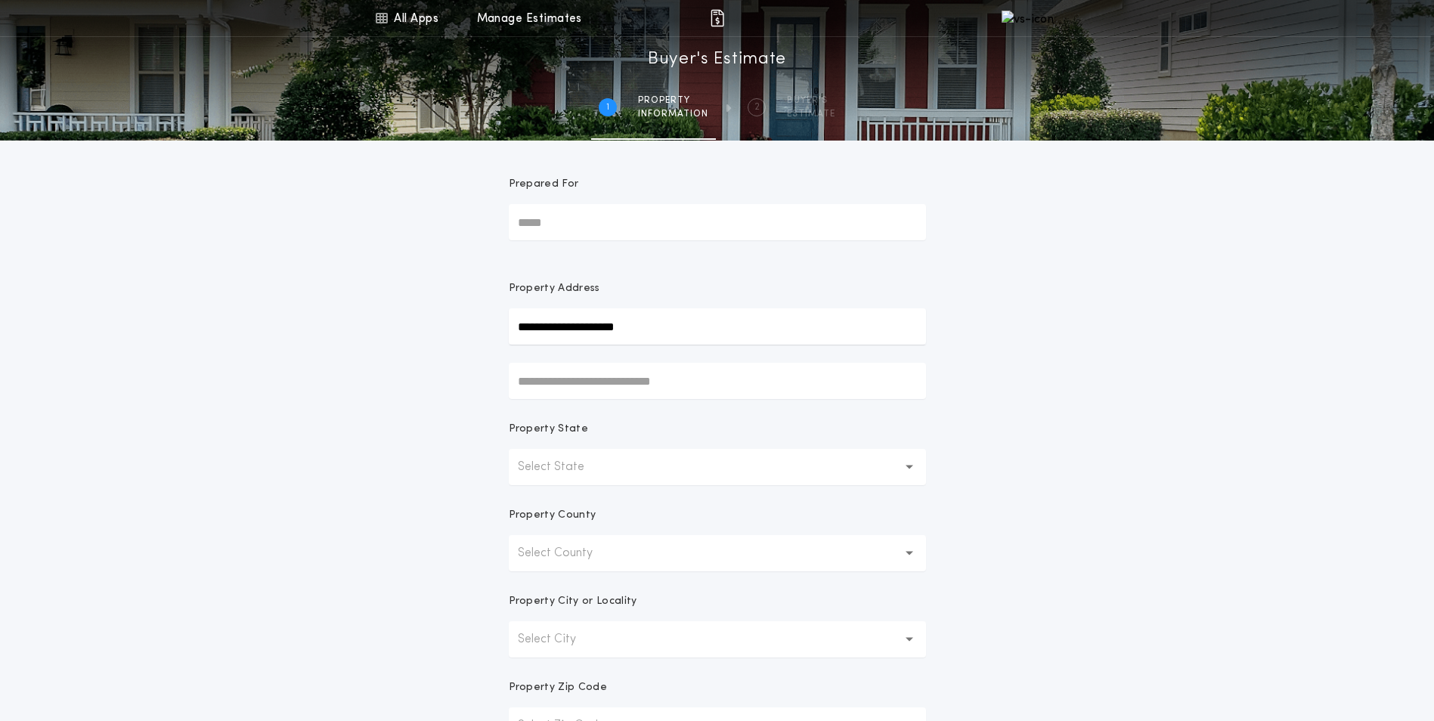
type input "**********"
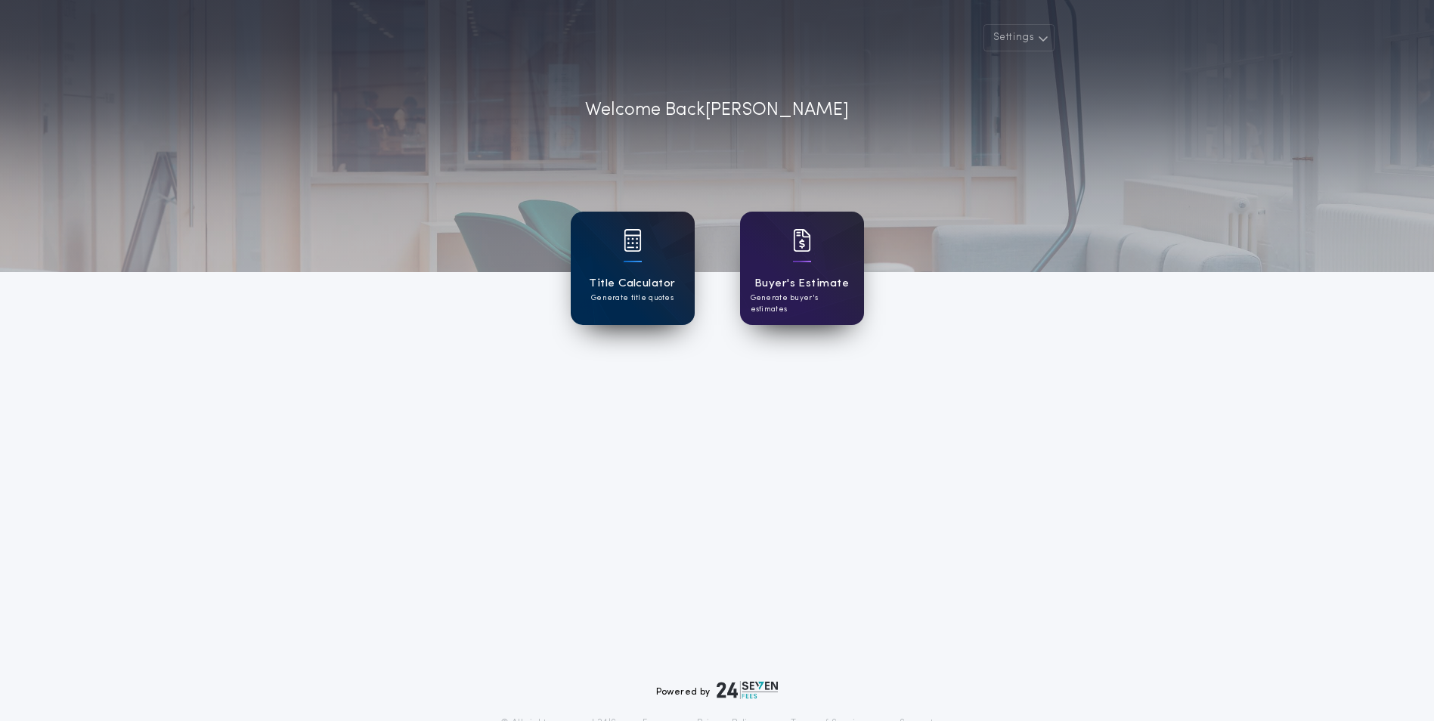
click at [652, 279] on h1 "Title Calculator" at bounding box center [632, 283] width 86 height 17
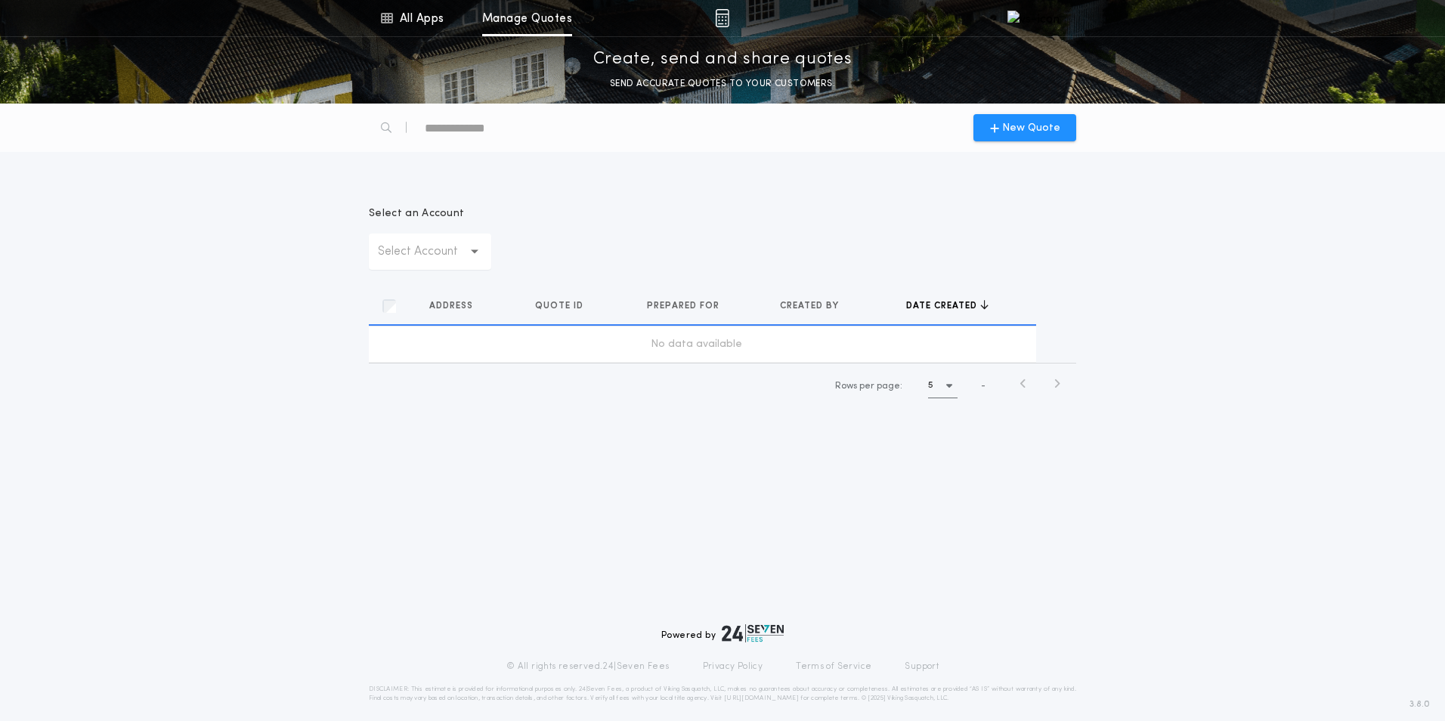
click at [439, 259] on p "Select Account" at bounding box center [430, 252] width 104 height 18
click at [447, 345] on p "TTC Minnesota" at bounding box center [430, 327] width 122 height 36
click at [429, 260] on p "TTC Minnesota" at bounding box center [436, 252] width 116 height 18
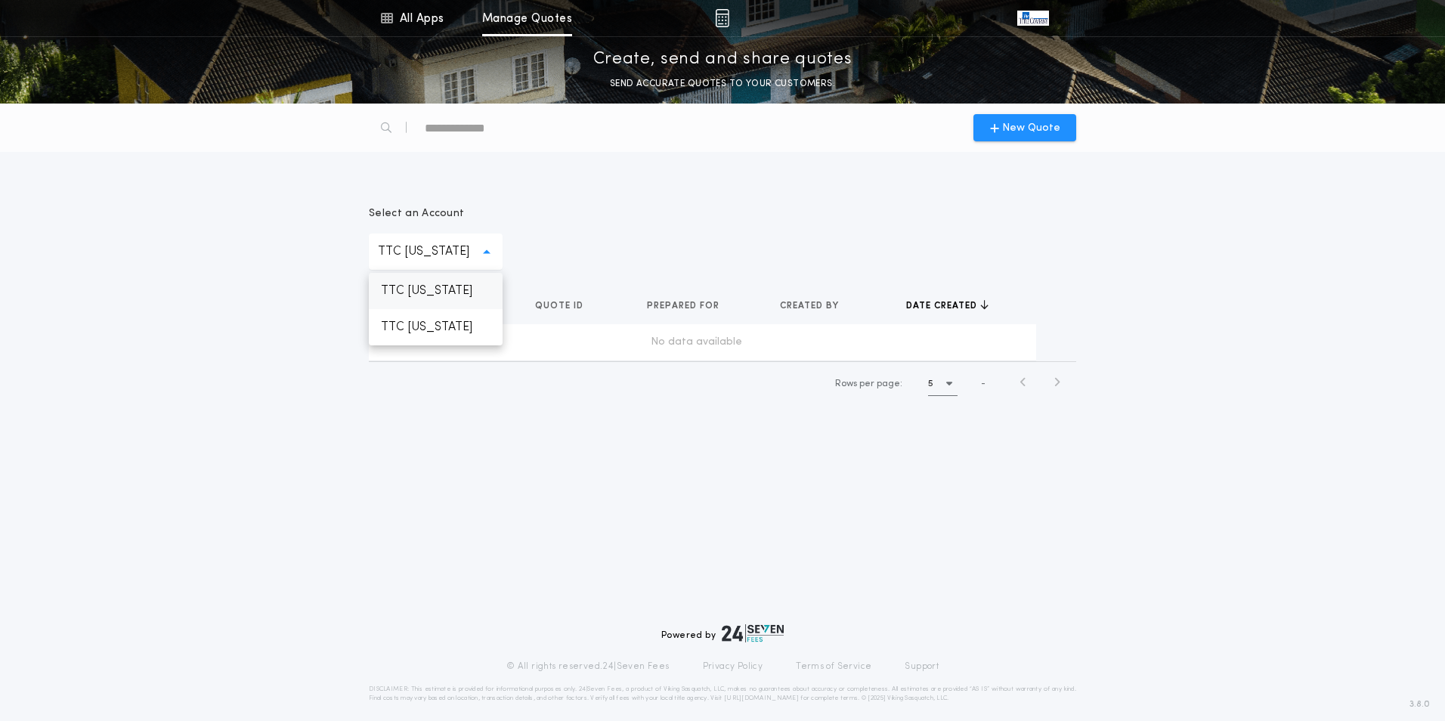
click at [421, 290] on p "TTC North Dakota" at bounding box center [436, 291] width 134 height 36
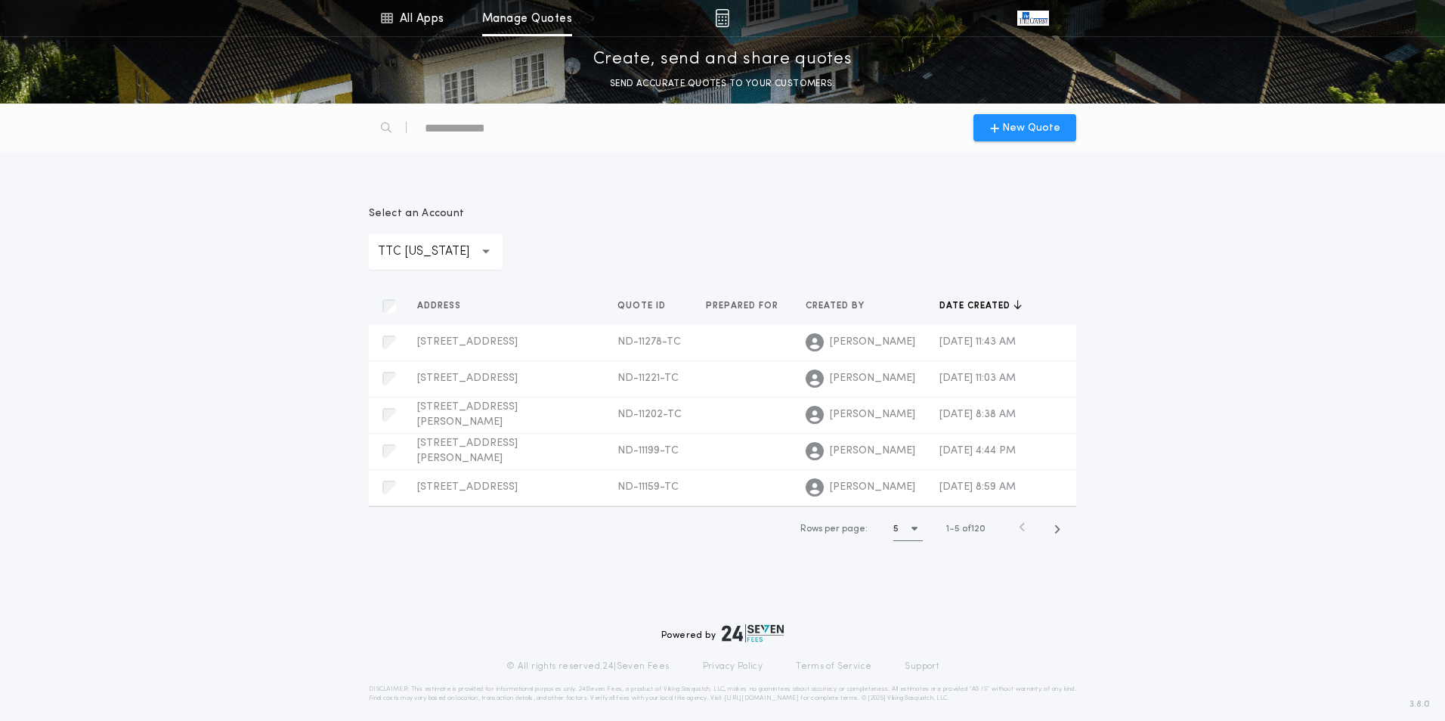
click at [429, 259] on p "TTC North Dakota" at bounding box center [436, 252] width 116 height 18
click at [428, 286] on p "TTC North Dakota" at bounding box center [436, 291] width 134 height 36
click at [402, 590] on div "New Quote Select an Account TTC North Dakota Address Quotes Quote ID Quotes Pre…" at bounding box center [722, 413] width 1445 height 618
click at [491, 246] on icon "button" at bounding box center [486, 252] width 8 height 36
click at [831, 216] on div "Select an Account TTC North Dakota TTC North Dakota TTC Minnesota" at bounding box center [723, 238] width 708 height 64
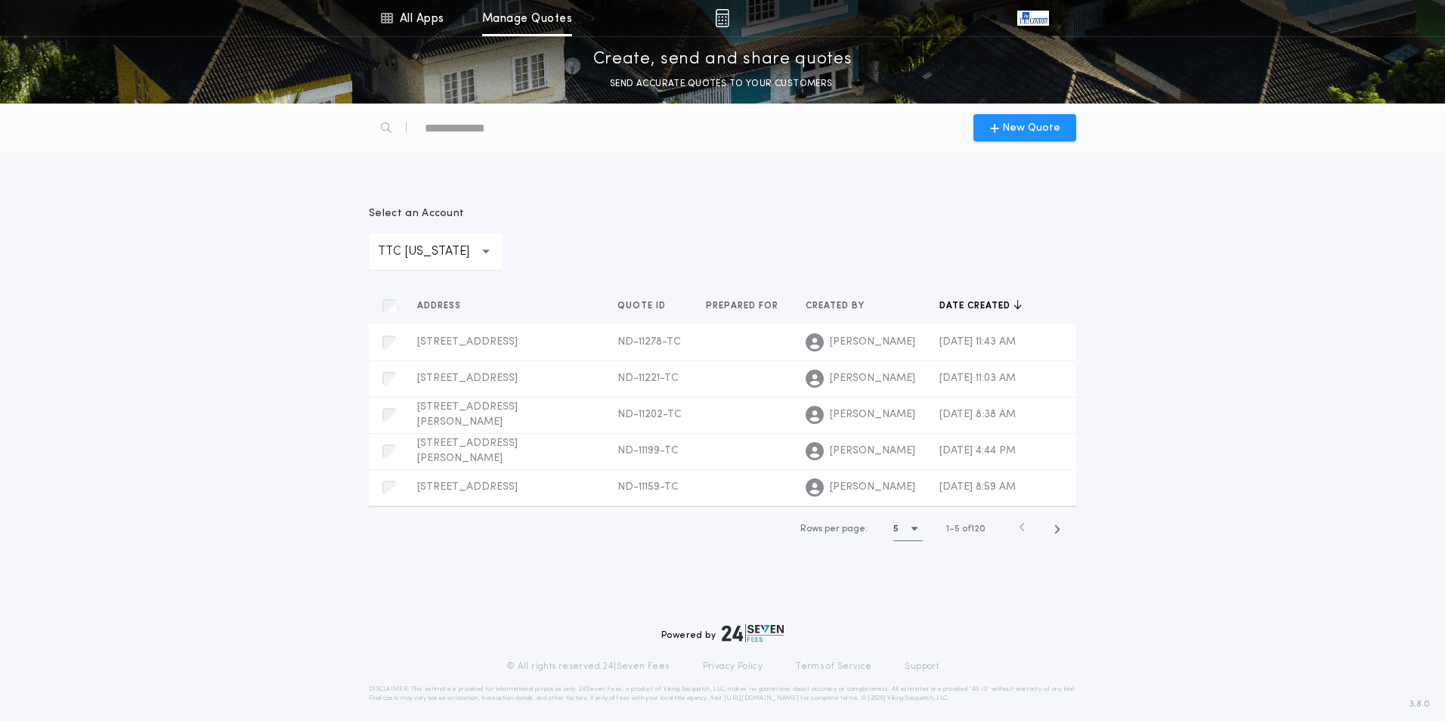
click at [1200, 289] on div "Select an Account TTC North Dakota Address Quotes Quote ID Quotes Prepared for …" at bounding box center [722, 370] width 1445 height 400
drag, startPoint x: 93, startPoint y: 166, endPoint x: 202, endPoint y: 69, distance: 145.6
click at [94, 164] on div "New Quote Select an Account TTC North Dakota Address Quotes Quote ID Quotes Pre…" at bounding box center [722, 337] width 1445 height 466
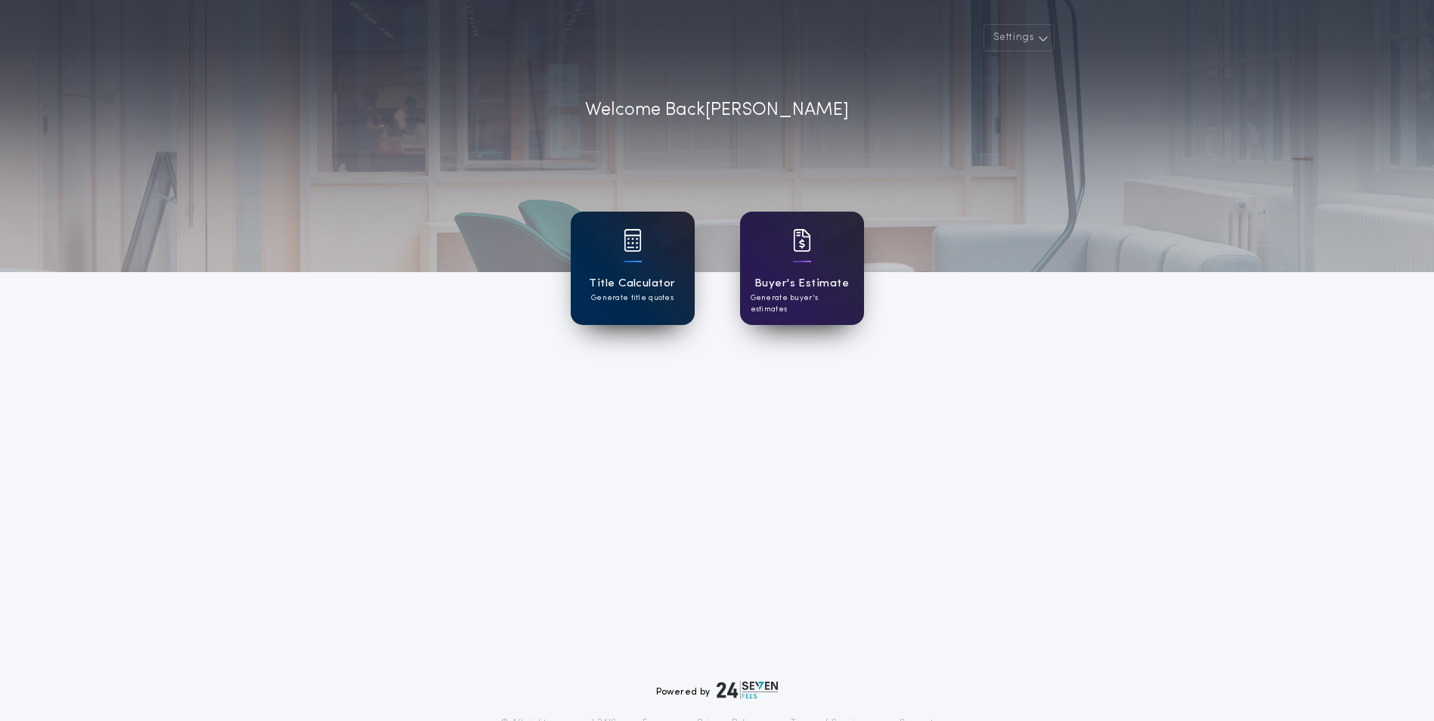
click at [671, 274] on div "Title Calculator Generate title quotes" at bounding box center [633, 268] width 124 height 113
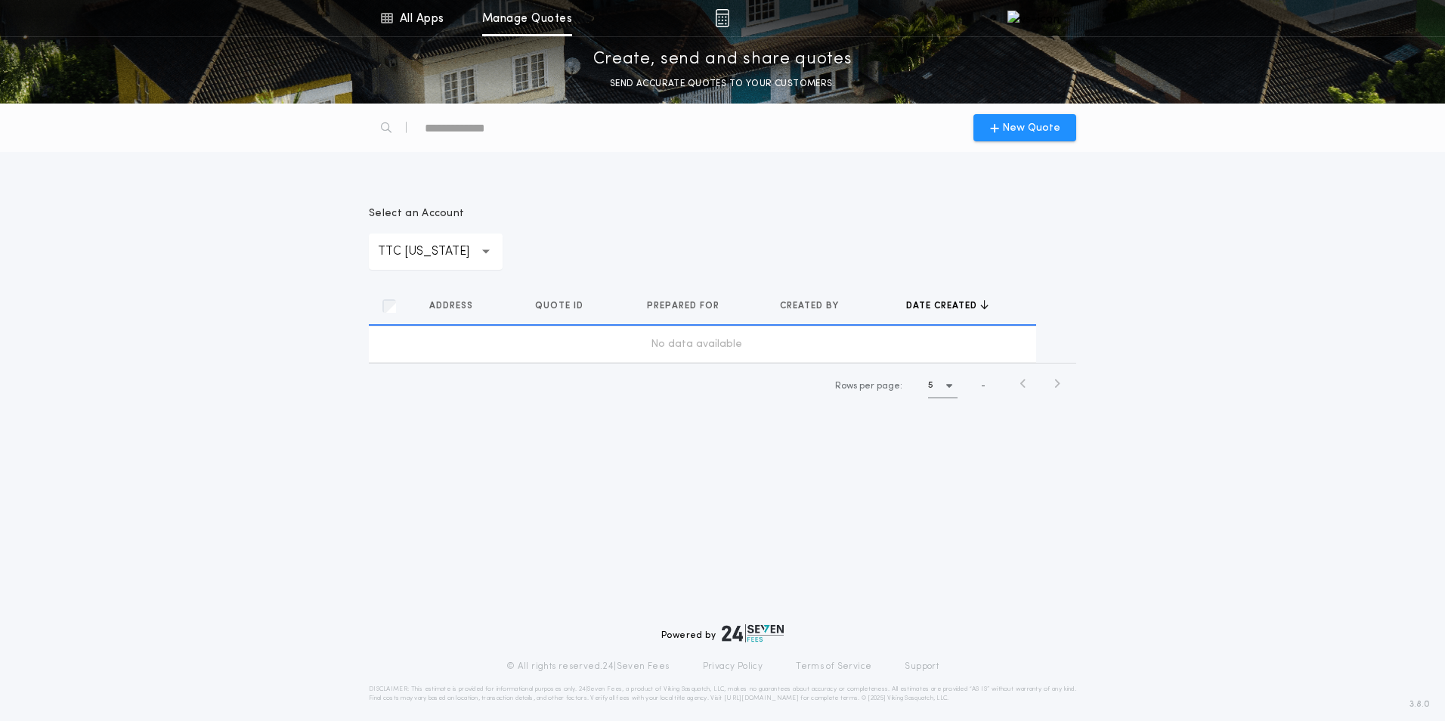
click at [457, 262] on div "**********" at bounding box center [436, 252] width 134 height 36
click at [743, 221] on div "**********" at bounding box center [723, 238] width 708 height 64
